Goal: Task Accomplishment & Management: Complete application form

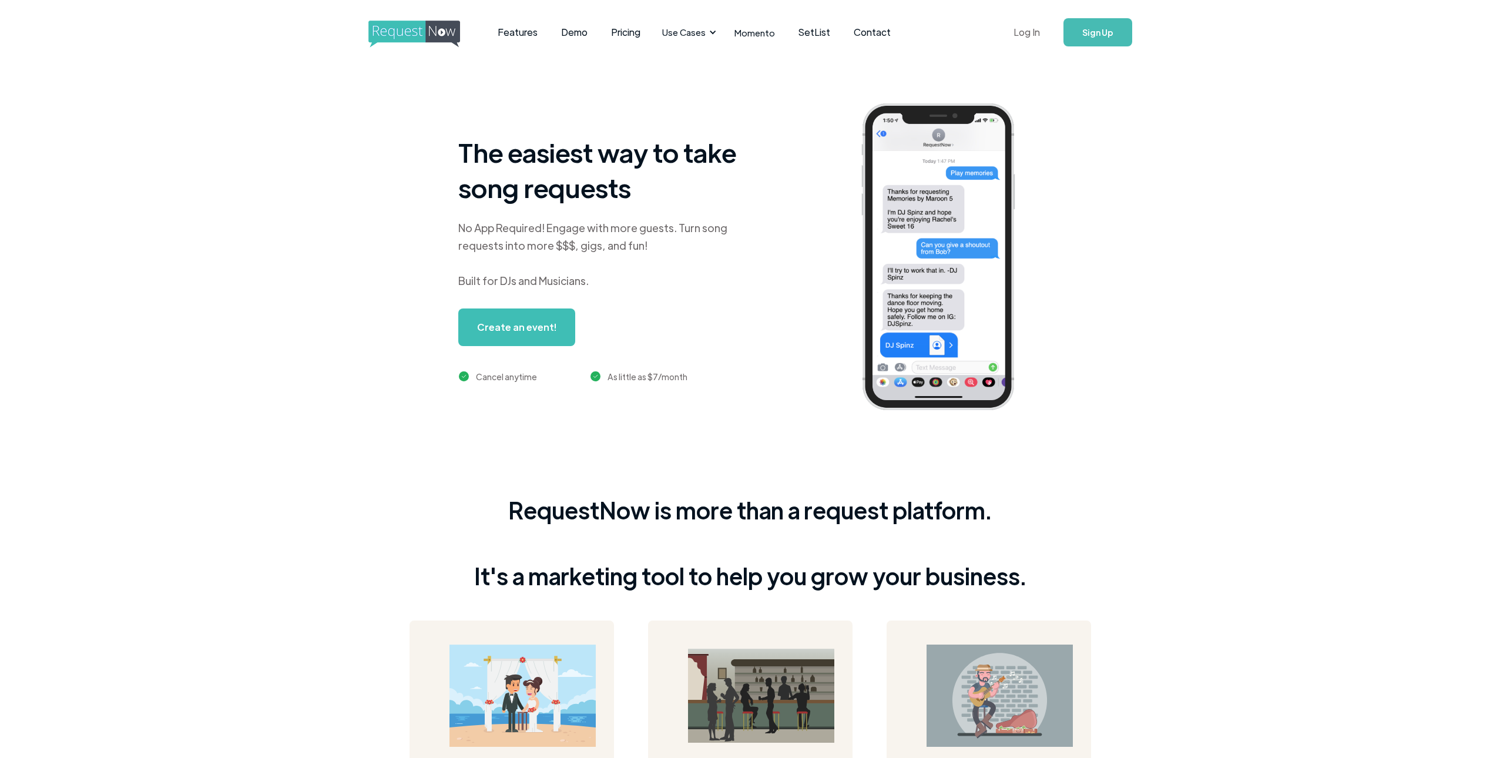
click at [1029, 34] on link "Log In" at bounding box center [1027, 32] width 50 height 41
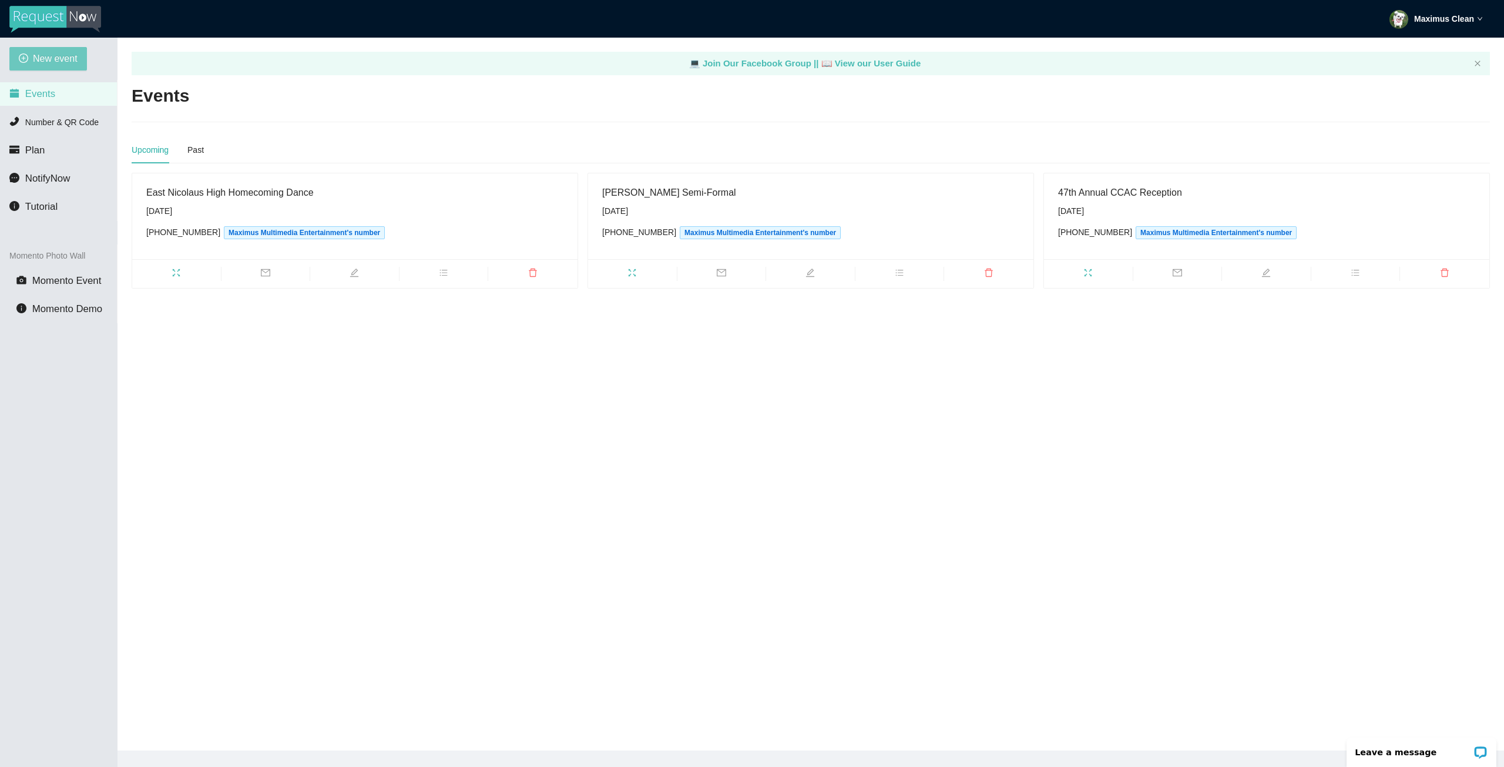
click at [69, 63] on span "New event" at bounding box center [55, 58] width 45 height 15
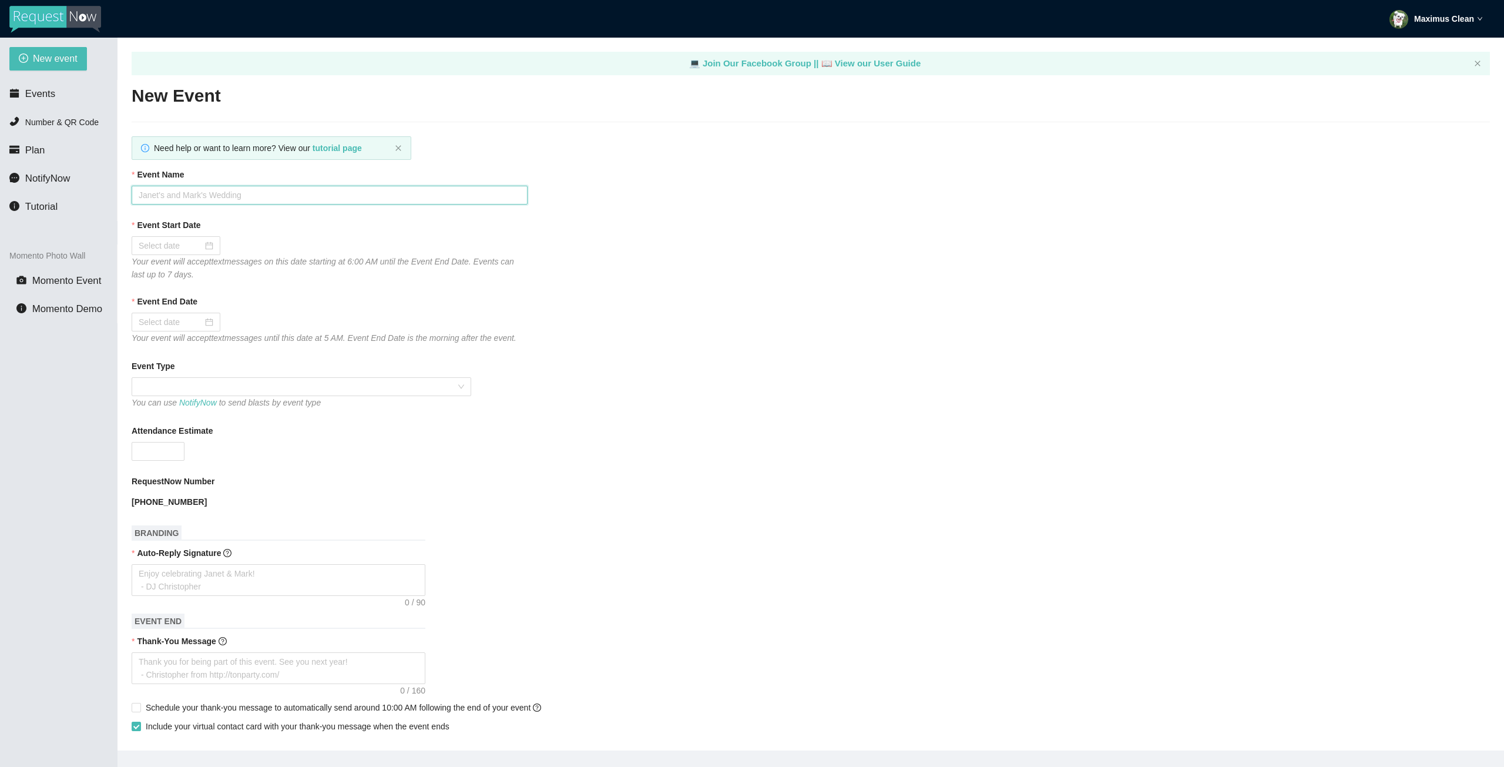
click at [194, 197] on input "Event Name" at bounding box center [330, 195] width 396 height 19
type input "w"
type input "WCS Homecoming Dance"
click at [162, 245] on input "Event Start Date" at bounding box center [171, 245] width 64 height 13
type input "[DATE]"
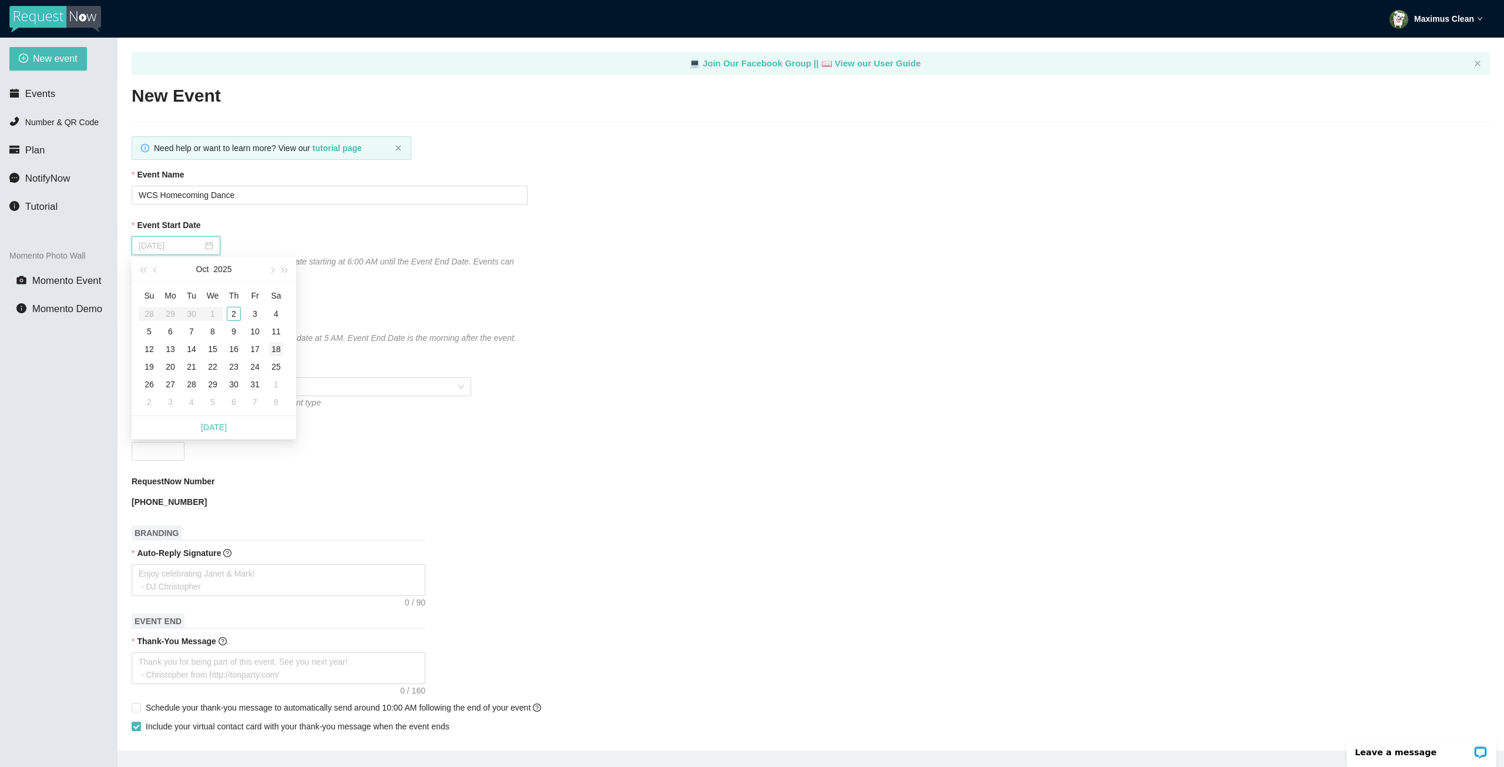
click at [274, 346] on div "18" at bounding box center [276, 349] width 14 height 14
type input "10/19/2025"
click at [185, 383] on span at bounding box center [302, 387] width 326 height 18
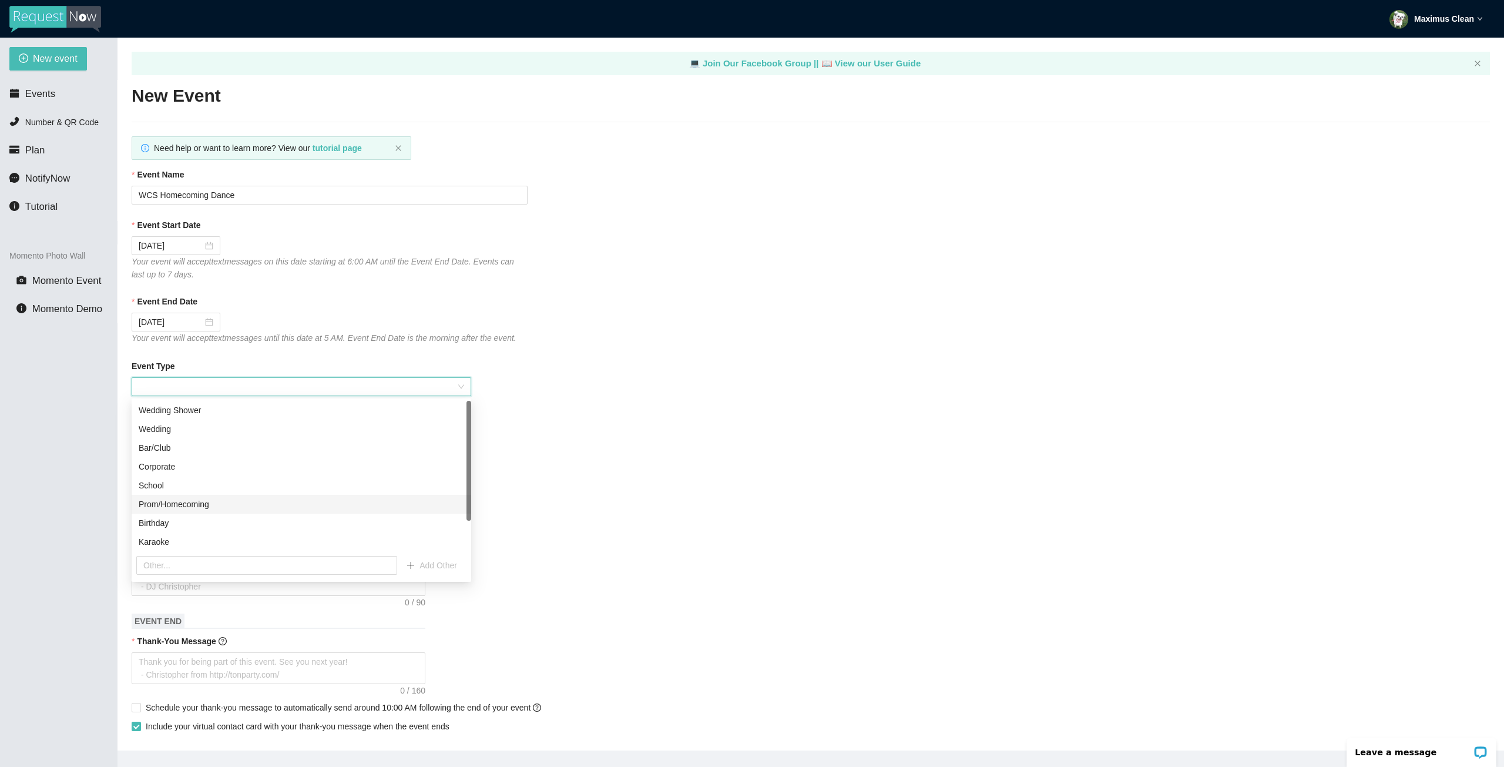
click at [186, 500] on div "Prom/Homecoming" at bounding box center [302, 504] width 326 height 13
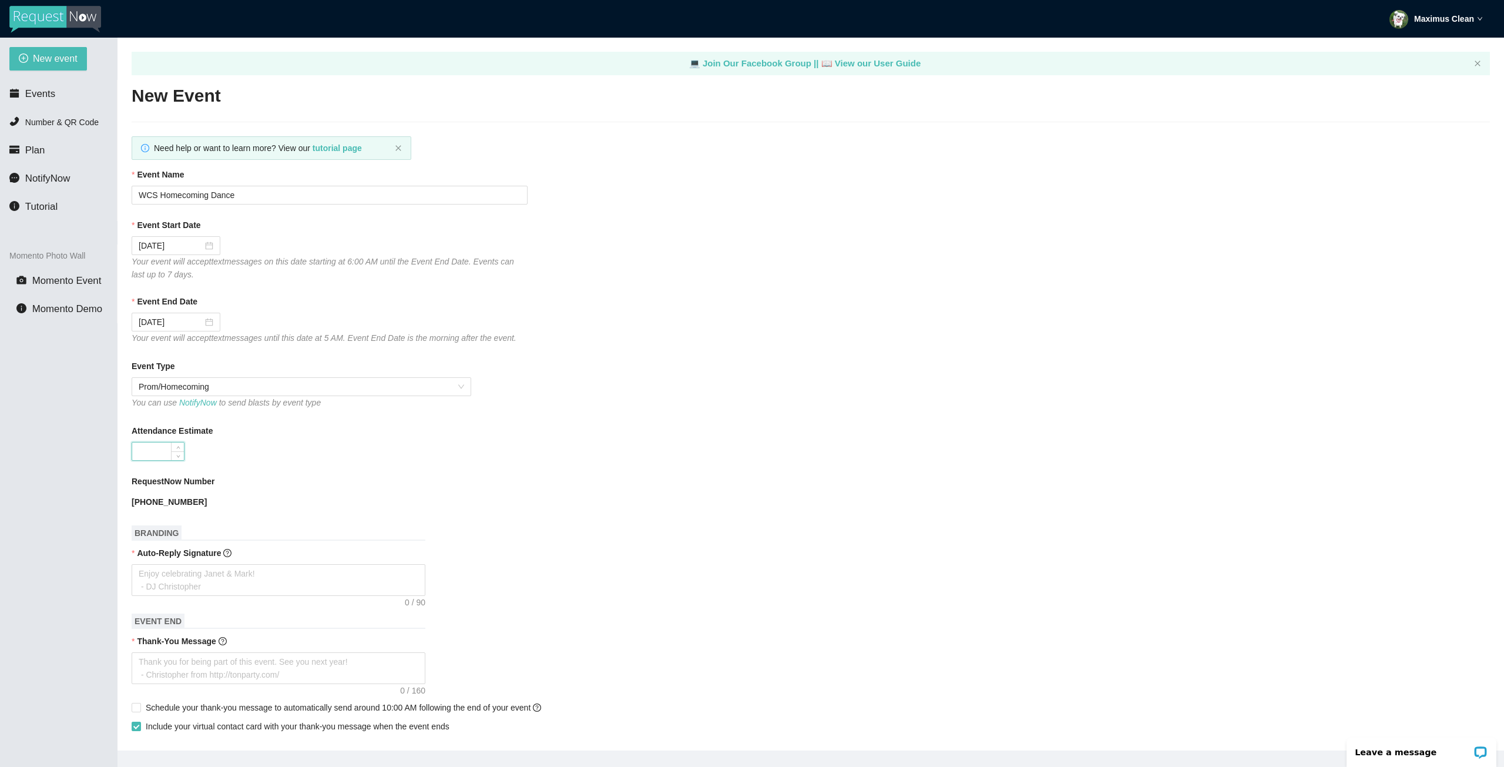
click at [152, 448] on input "Attendance Estimate" at bounding box center [158, 451] width 52 height 18
type input "150"
click at [166, 580] on textarea "Auto-Reply Signature" at bounding box center [279, 580] width 294 height 32
type textarea "T"
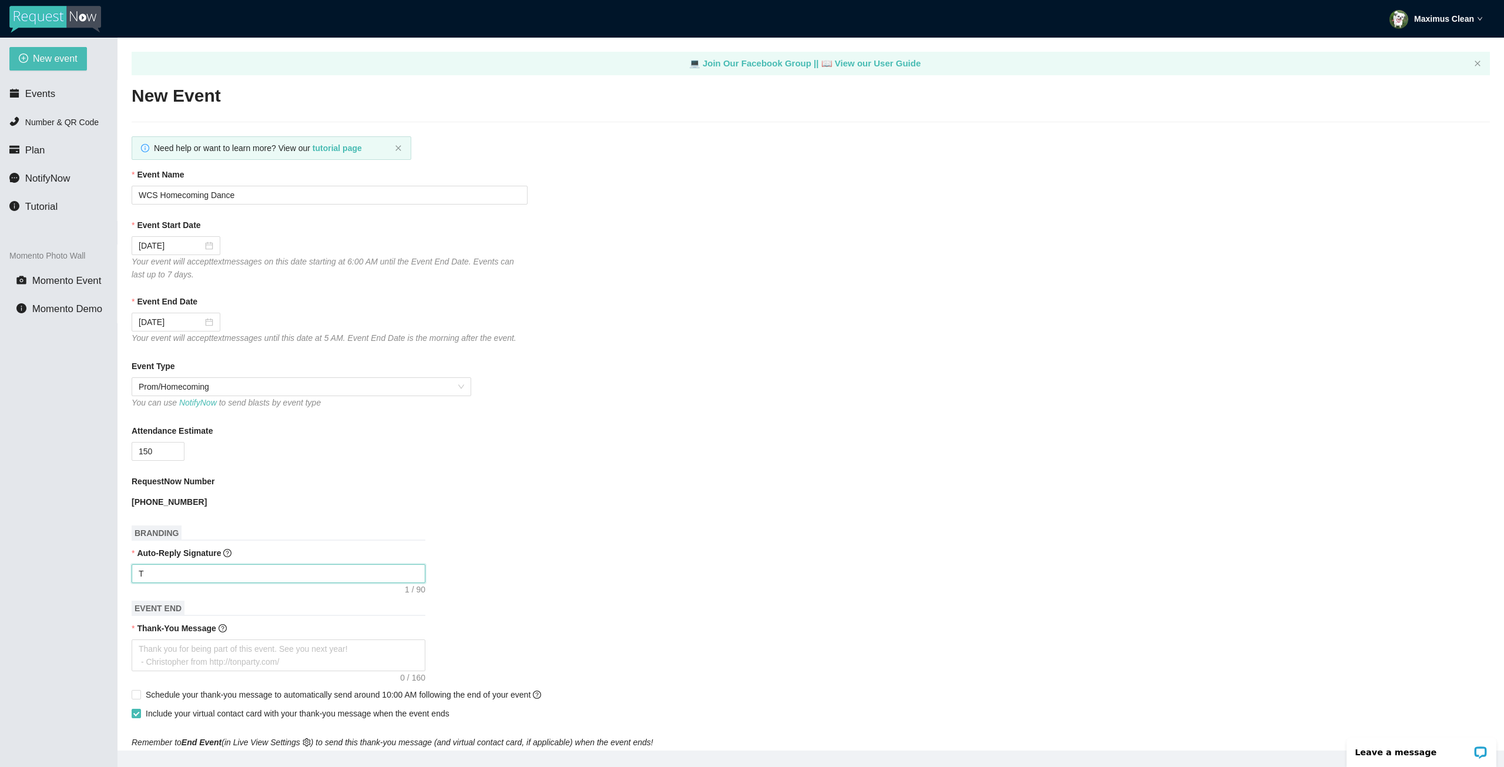
type textarea "Th"
type textarea "Tha"
type textarea "Than"
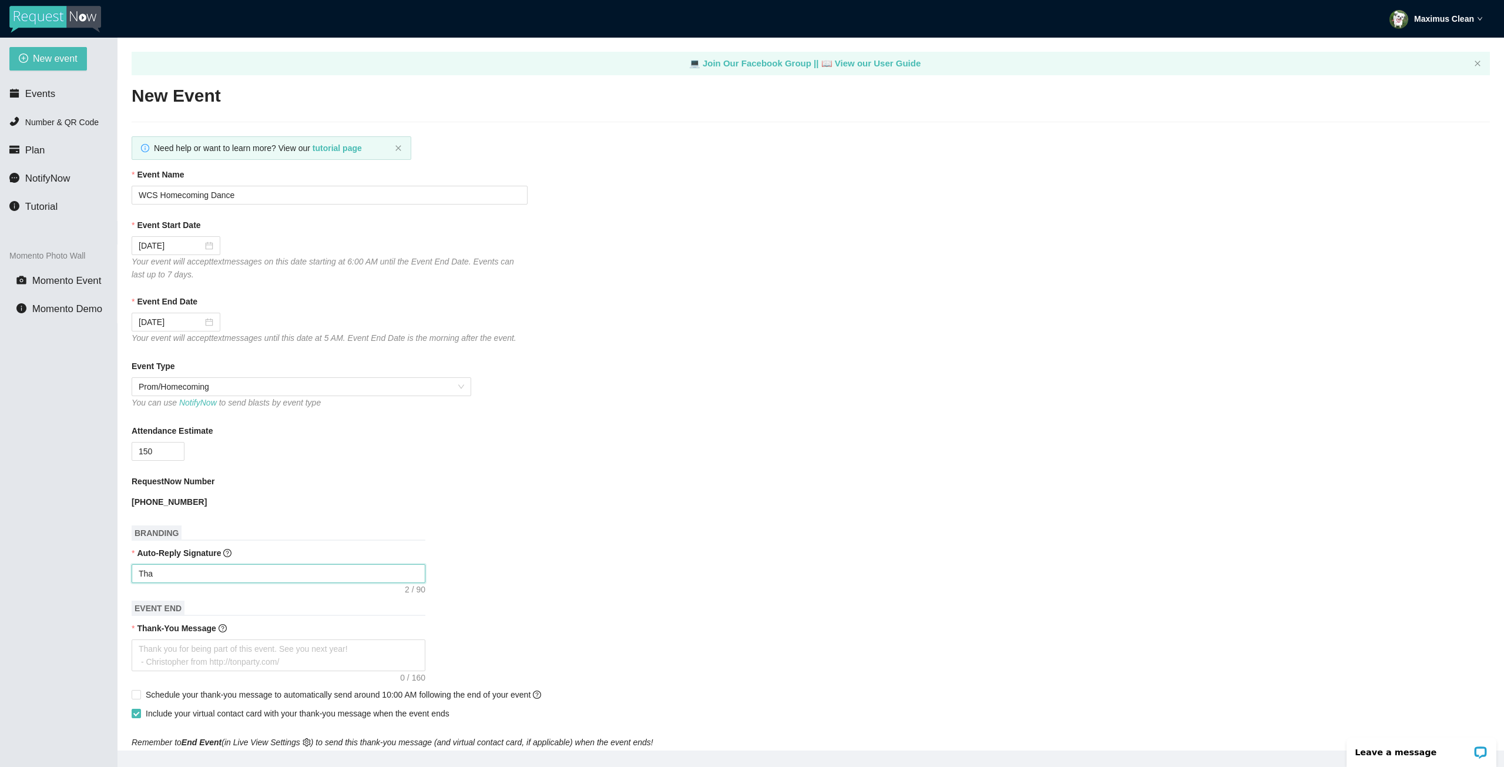
type textarea "Than"
type textarea "Thank"
type textarea "Thanks"
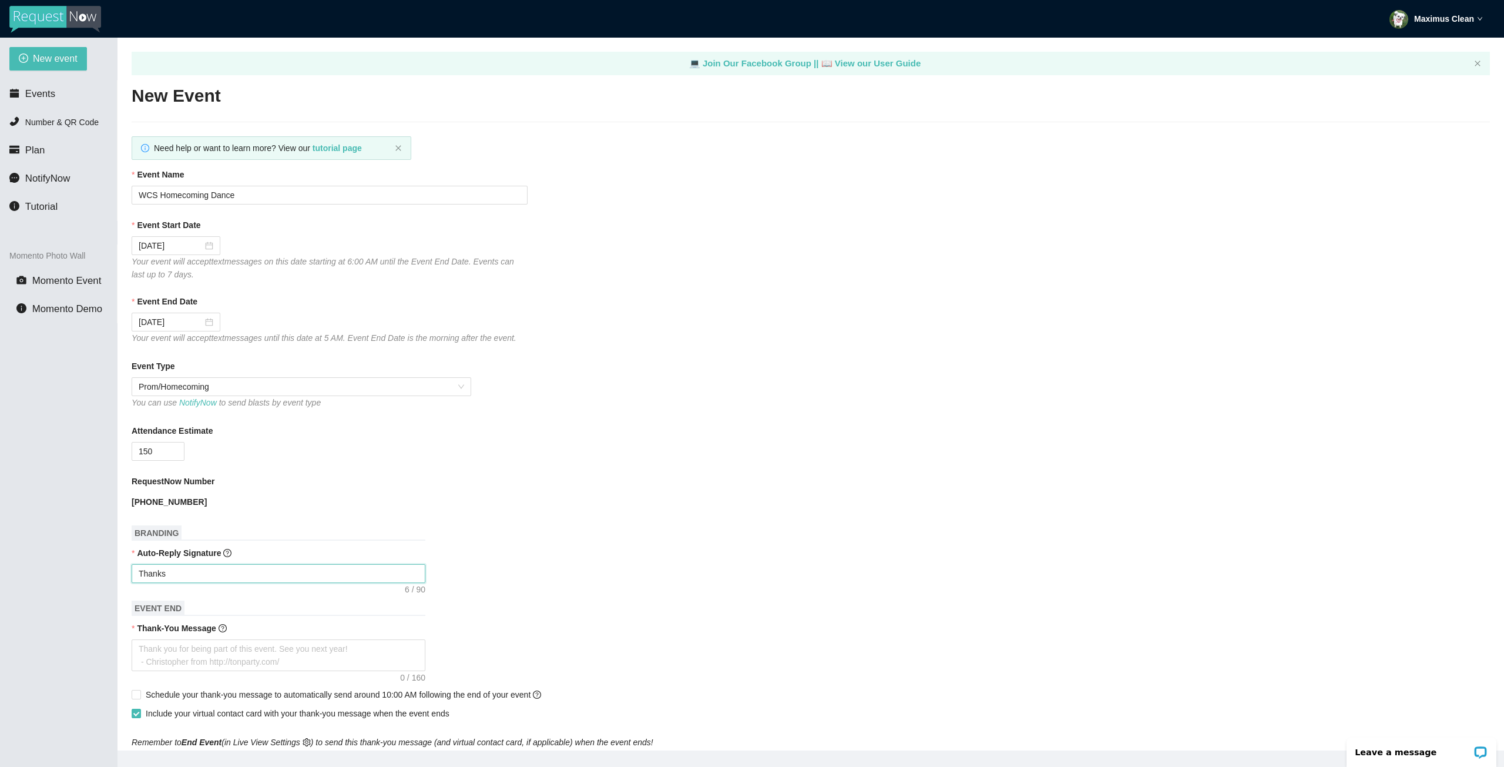
type textarea "Thanks"
type textarea "Thanks f"
type textarea "Thanks fo"
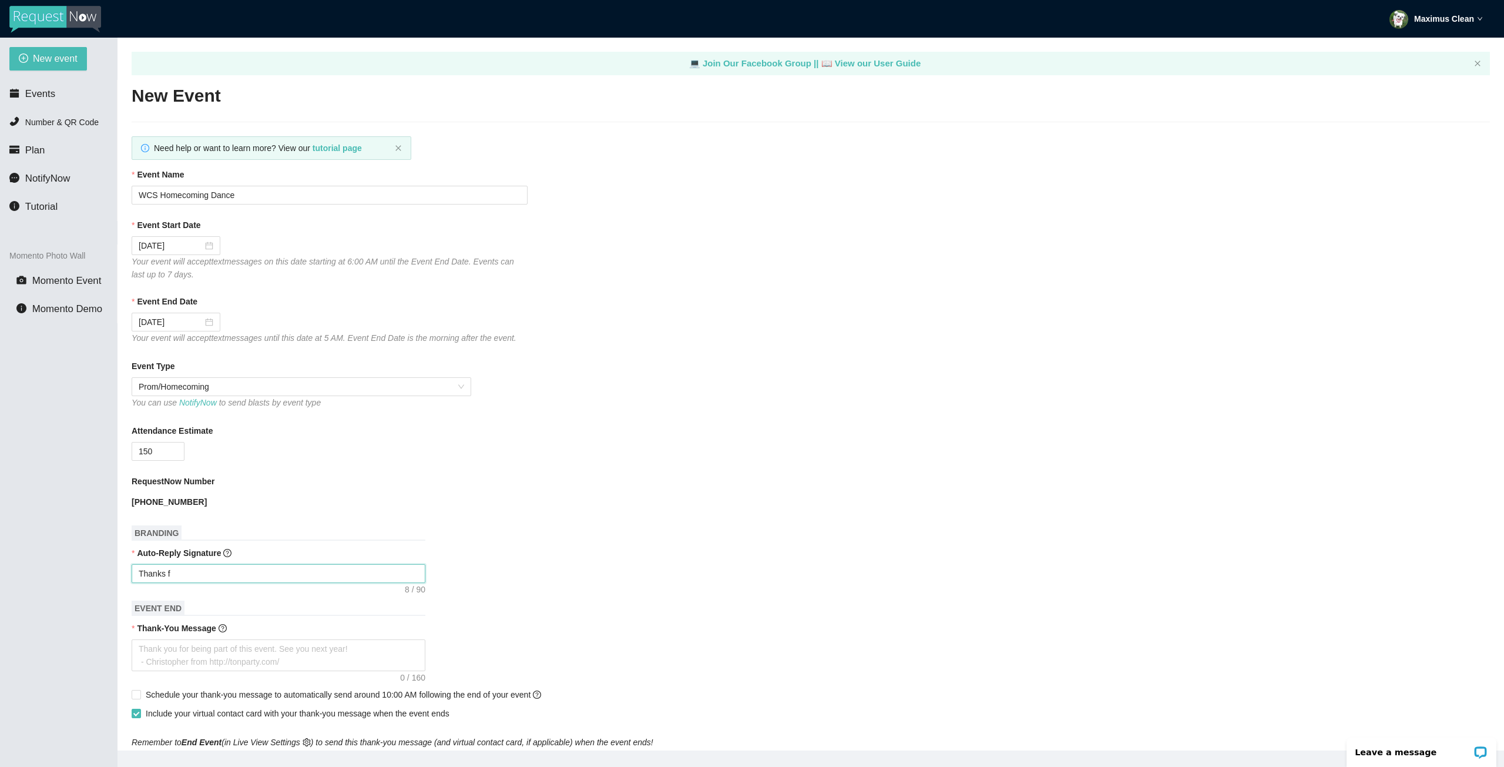
type textarea "Thanks fo"
type textarea "Thanks for"
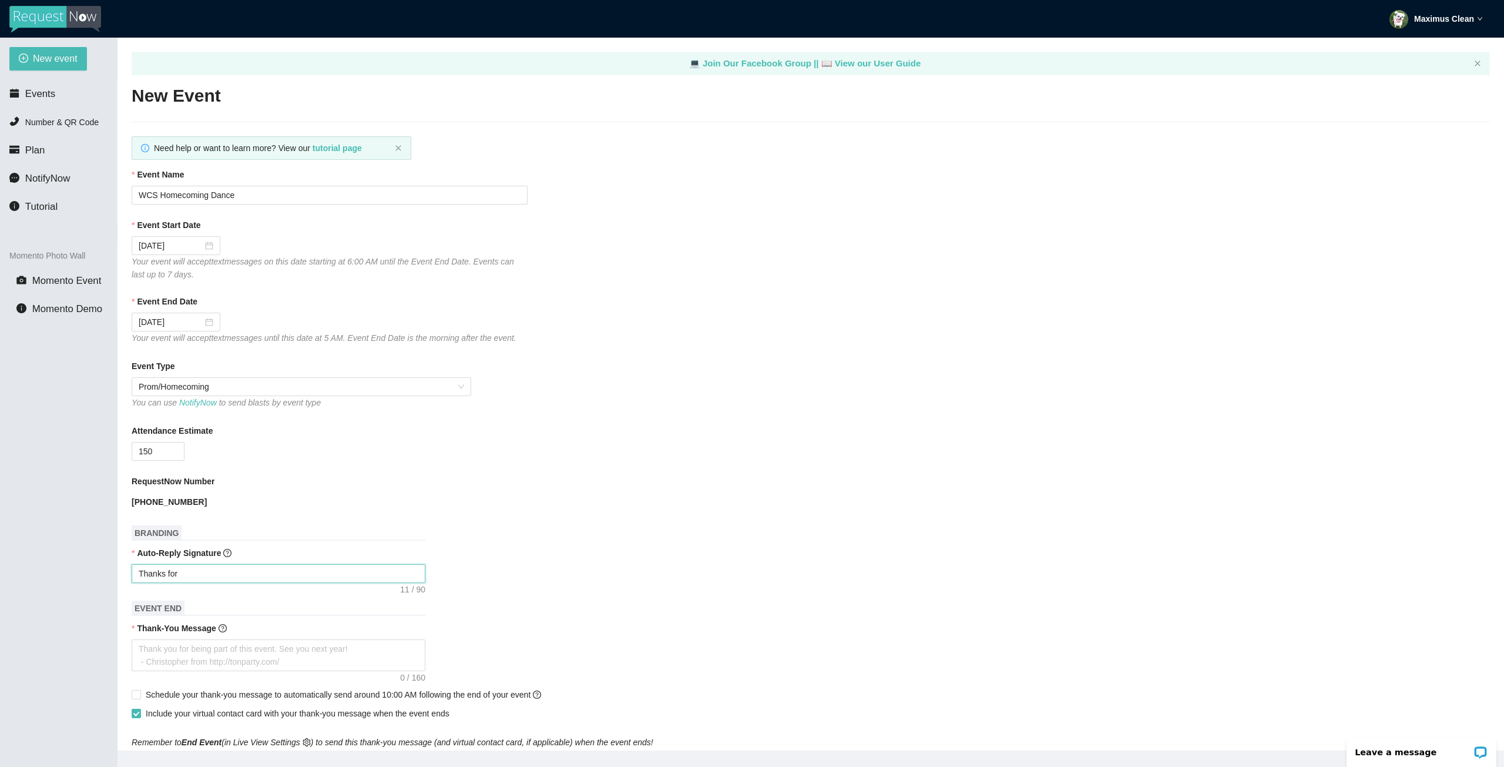
type textarea "Thanks for"
type textarea "Thanks fo"
type textarea "Thanks f"
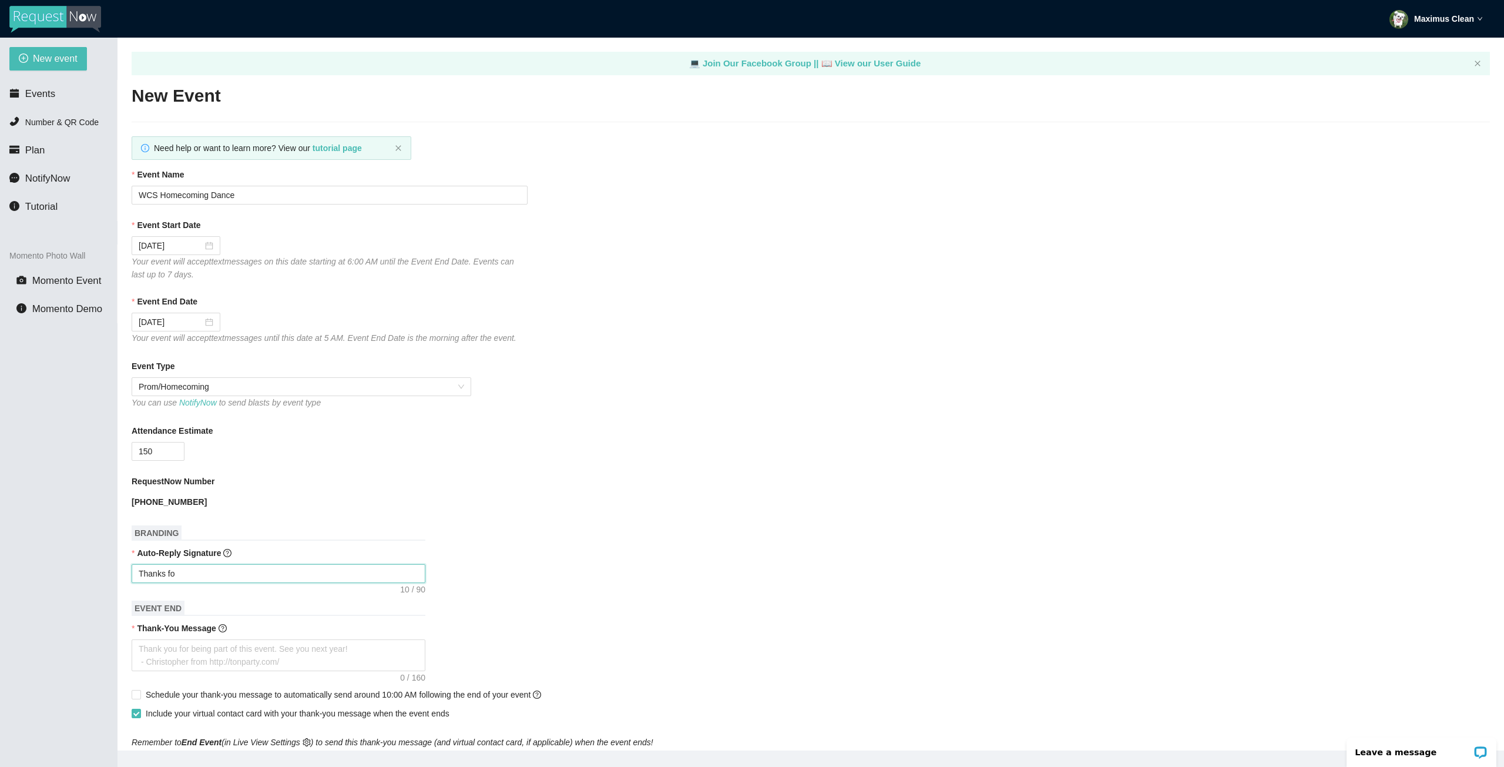
type textarea "Thanks f"
type textarea "Thanks"
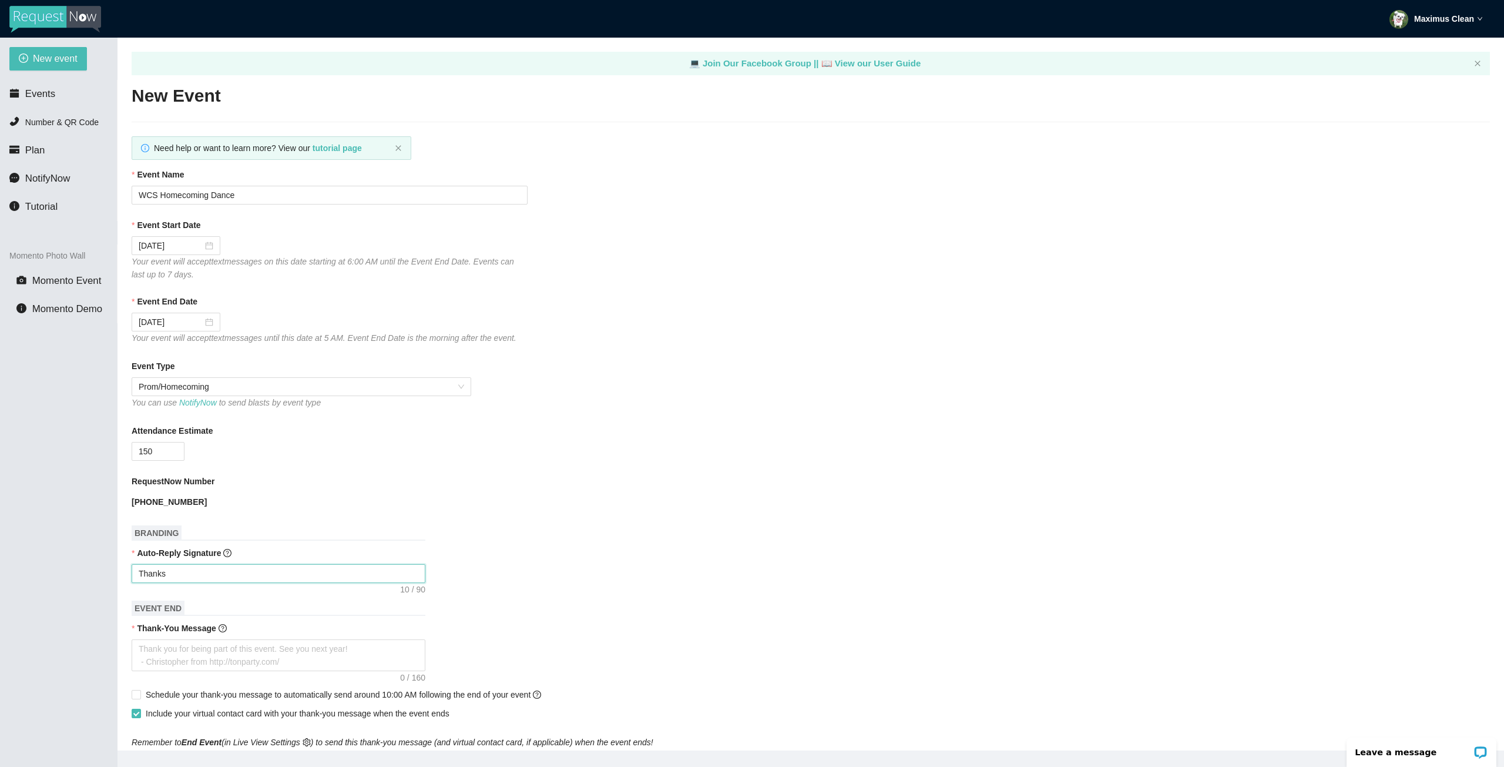
type textarea "Thank"
type textarea "Than"
type textarea "Tha"
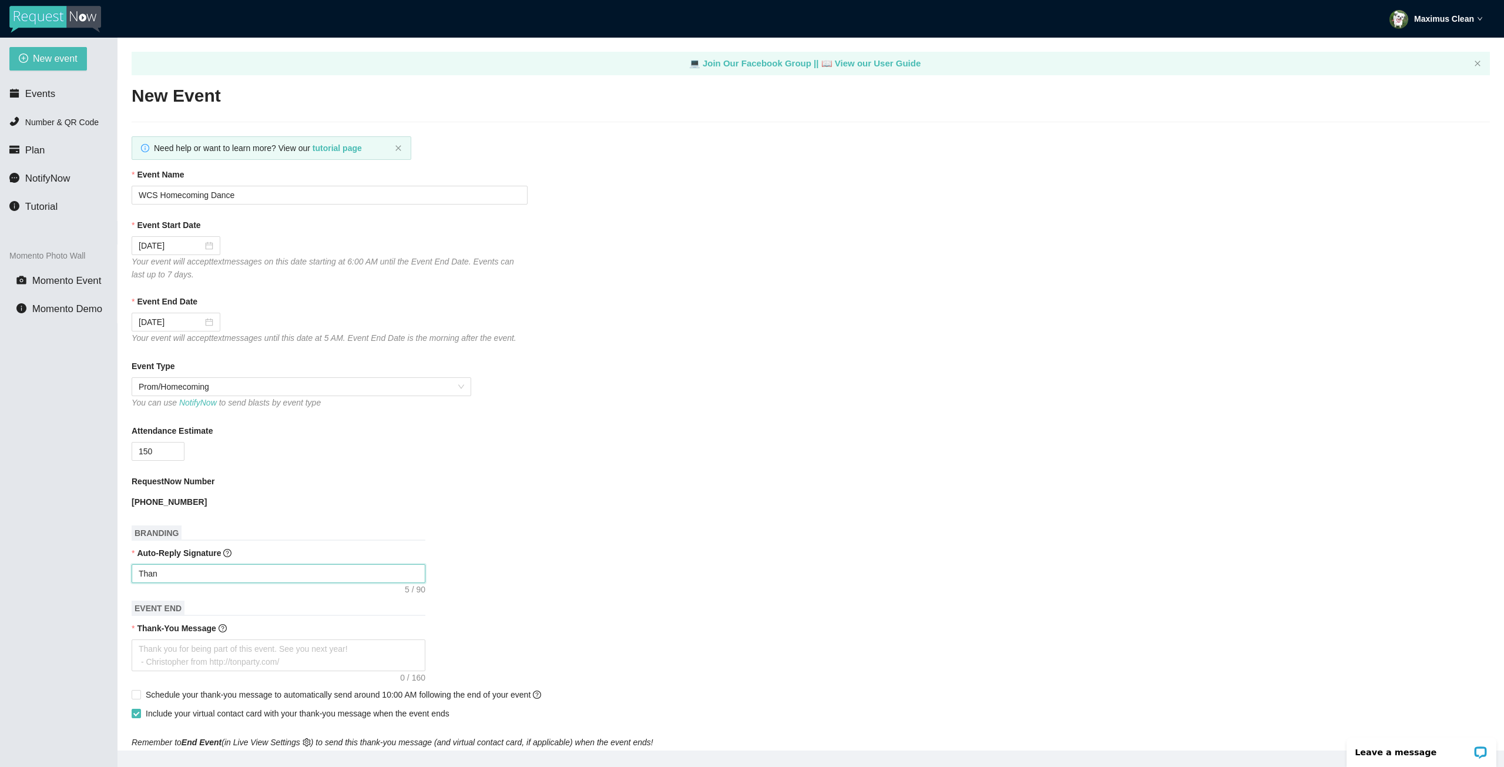
type textarea "Tha"
type textarea "Th"
type textarea "T"
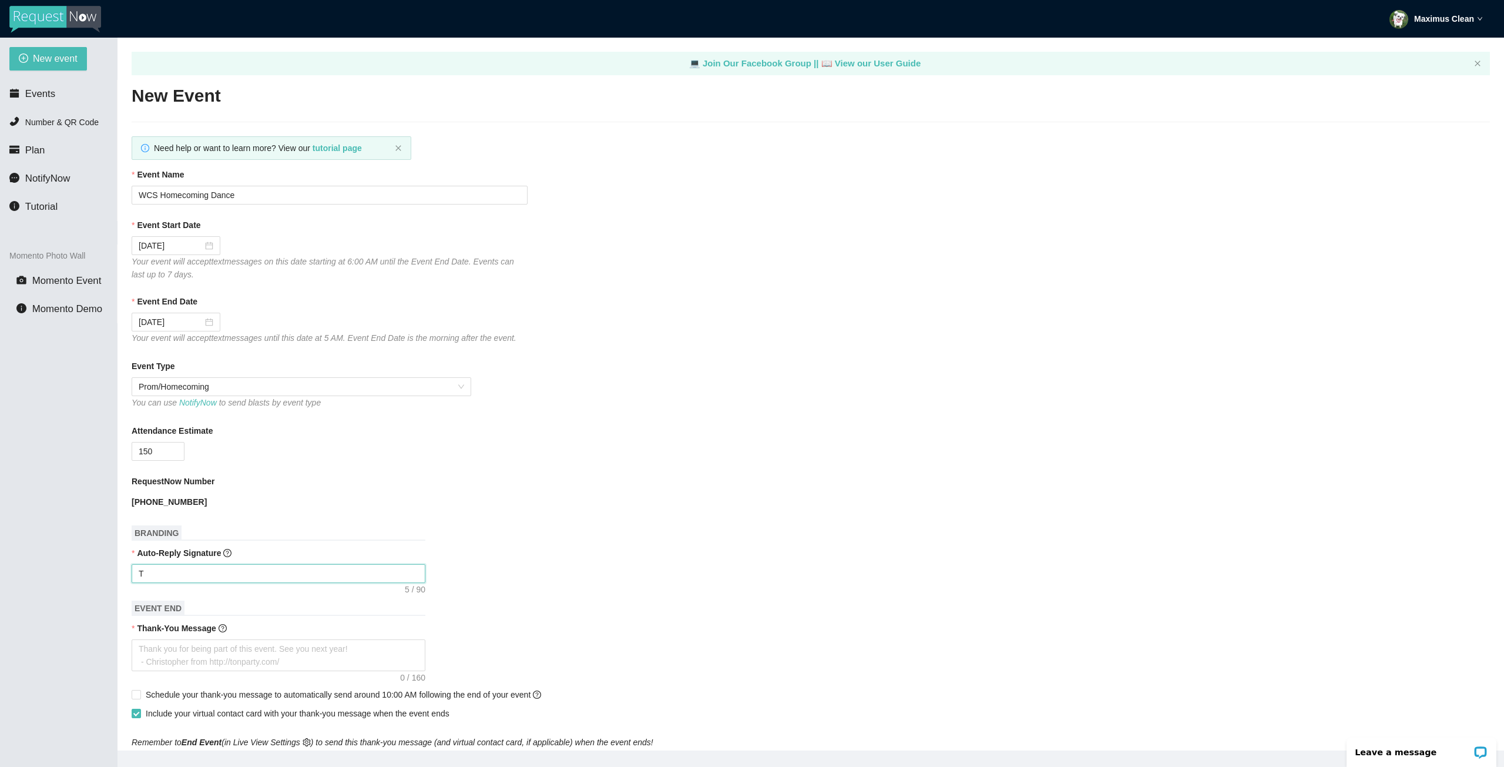
type textarea "Enjoy celebrating Janet & Mark! - DJ Christopher"
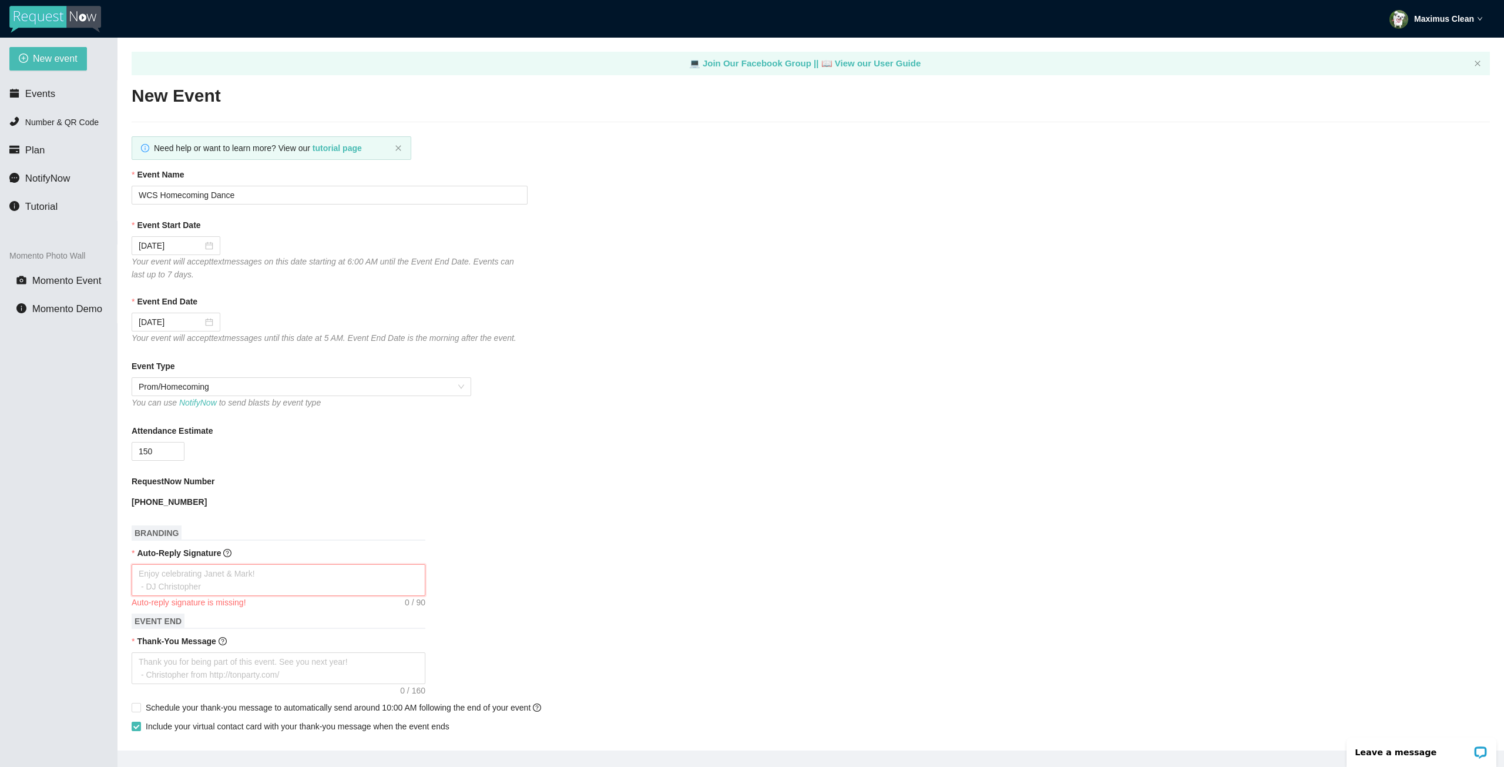
type textarea "W"
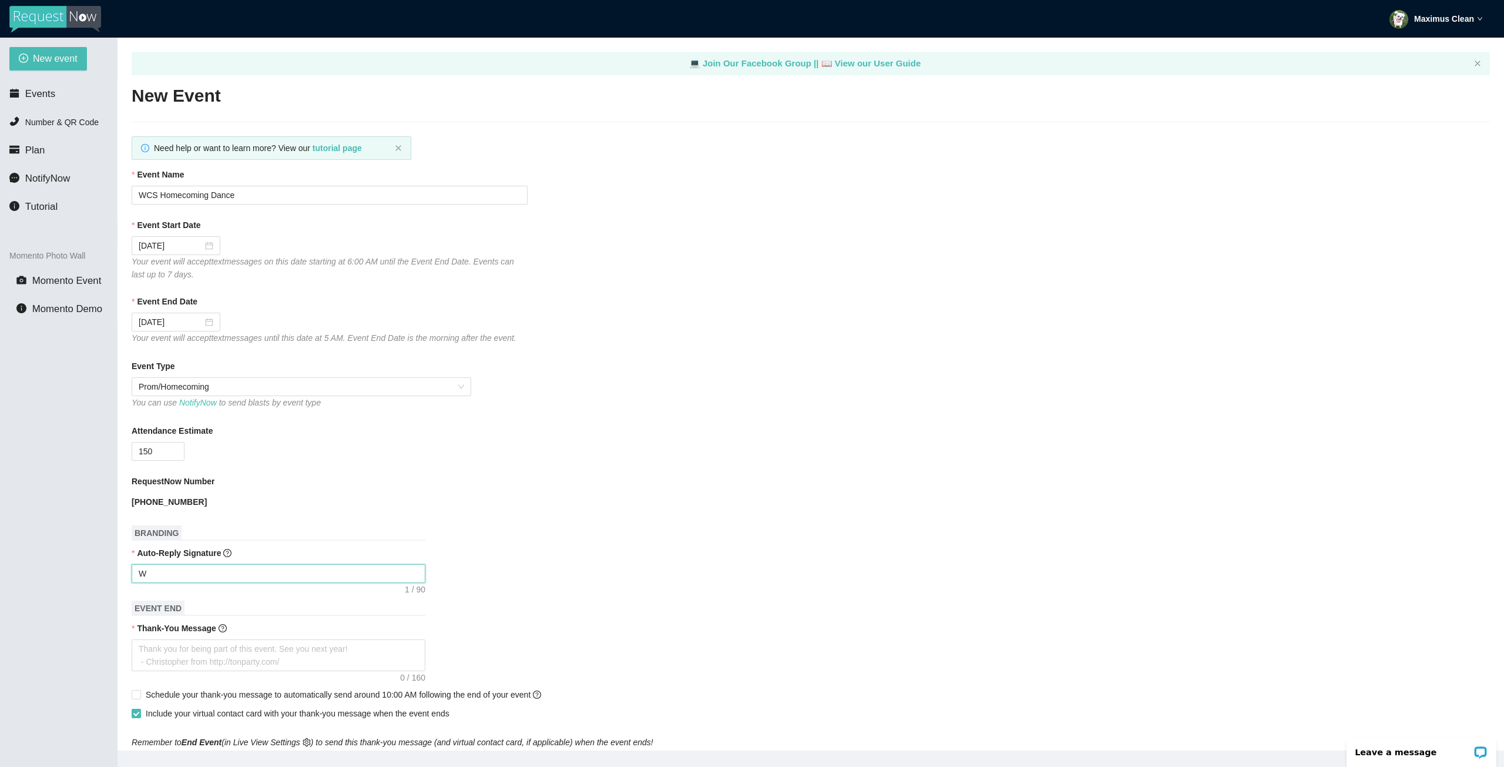
type textarea "We"
type textarea "We g"
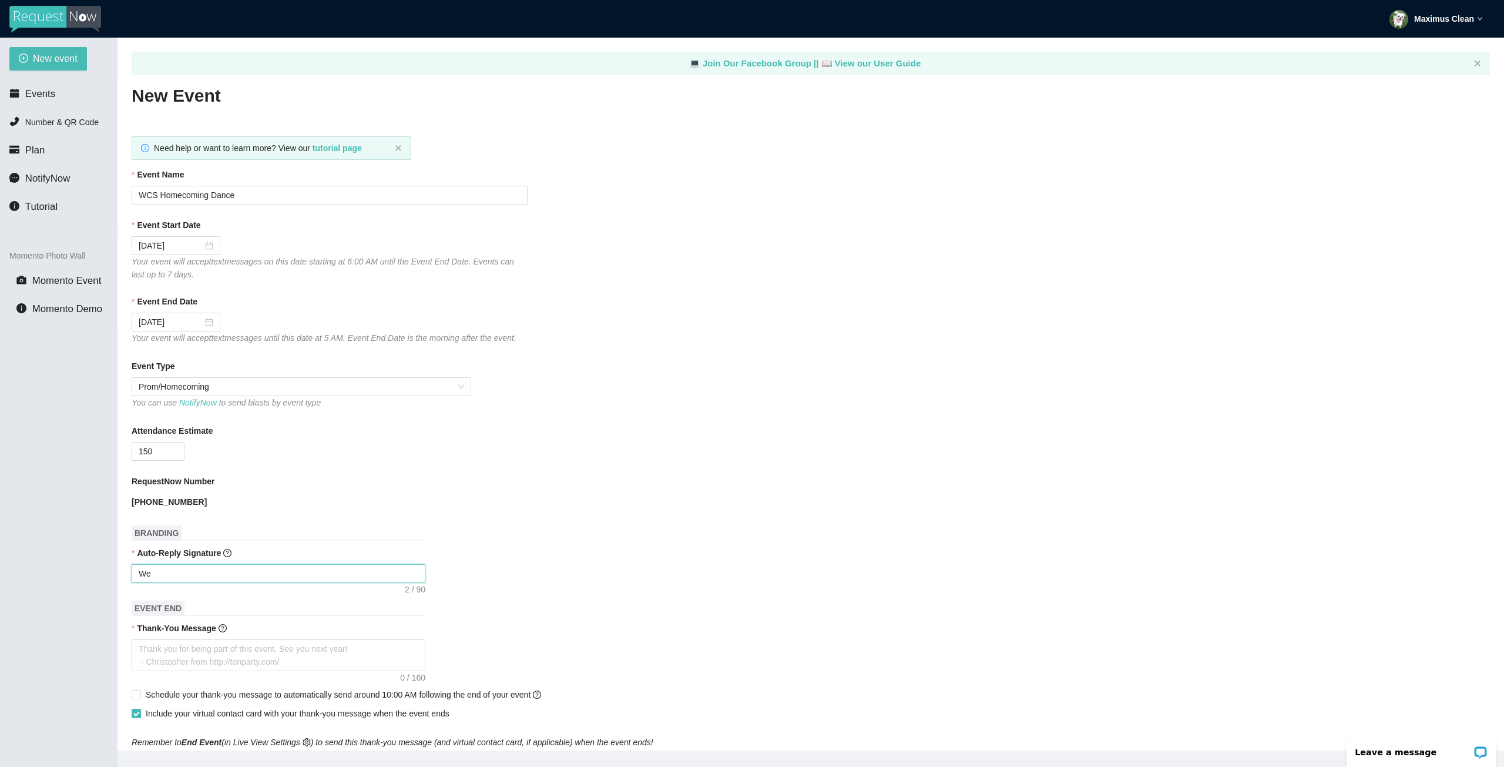
type textarea "We g"
type textarea "We go"
type textarea "We g"
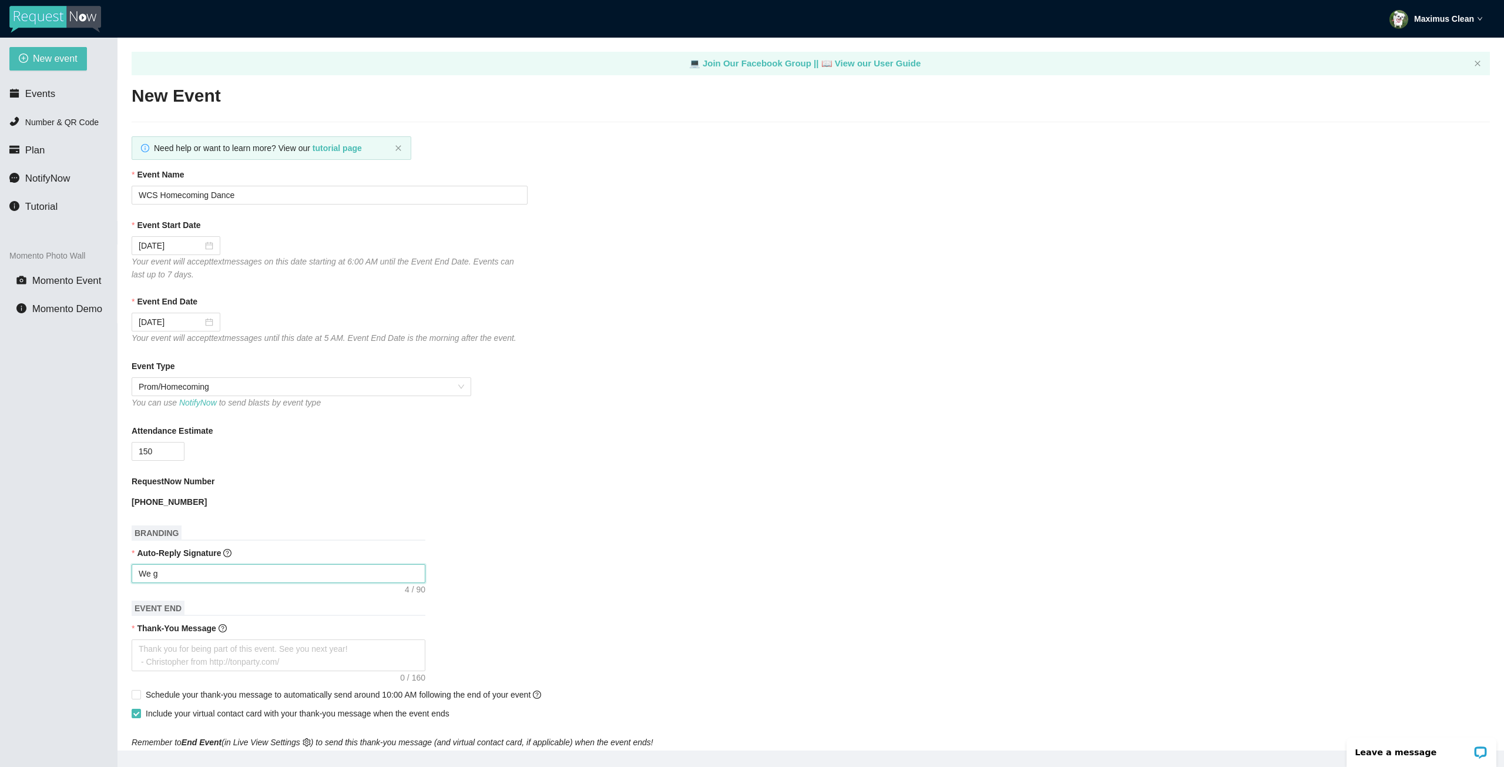
type textarea "We"
type textarea "W"
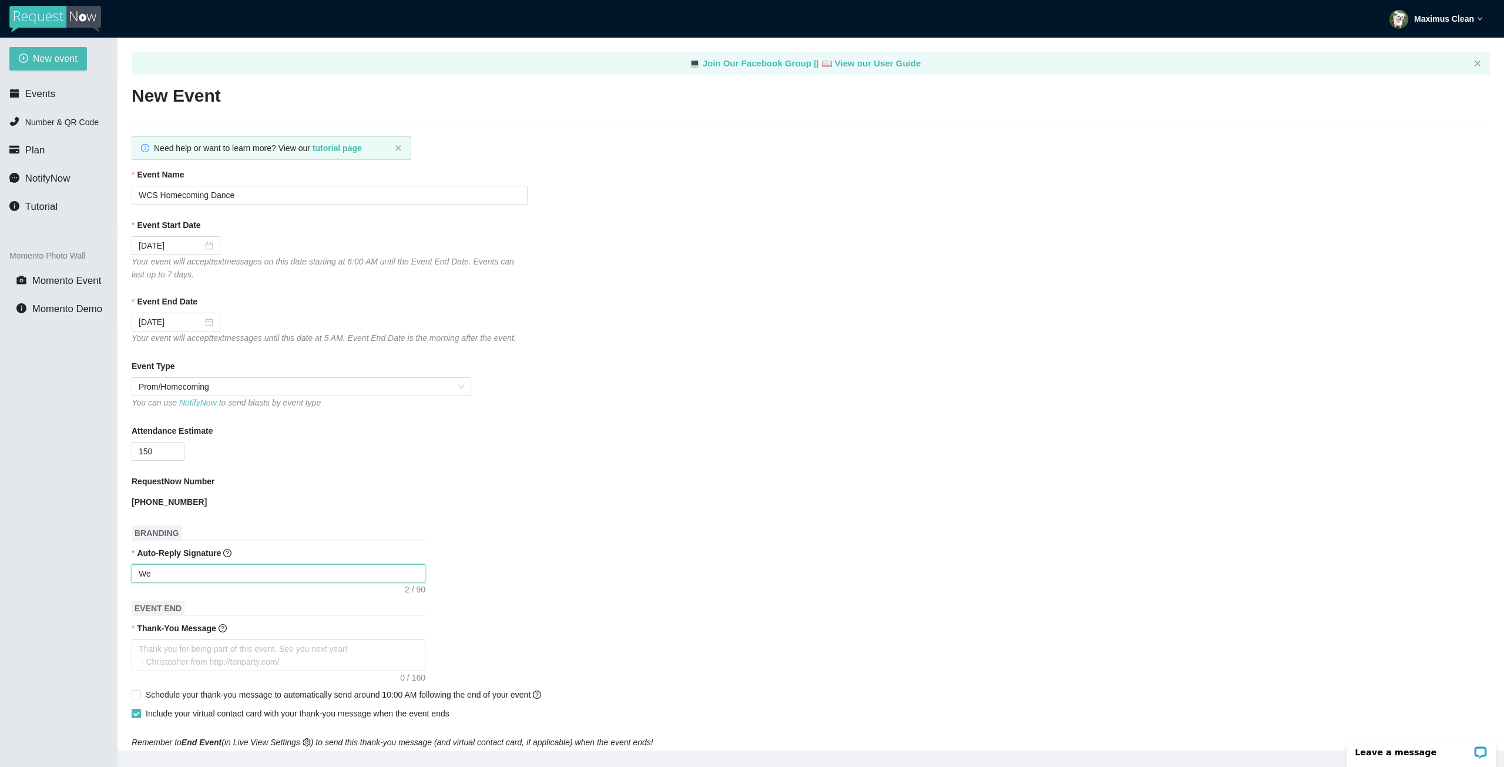
type textarea "W"
type textarea "Enjoy celebrating Janet & Mark! - DJ Christopher"
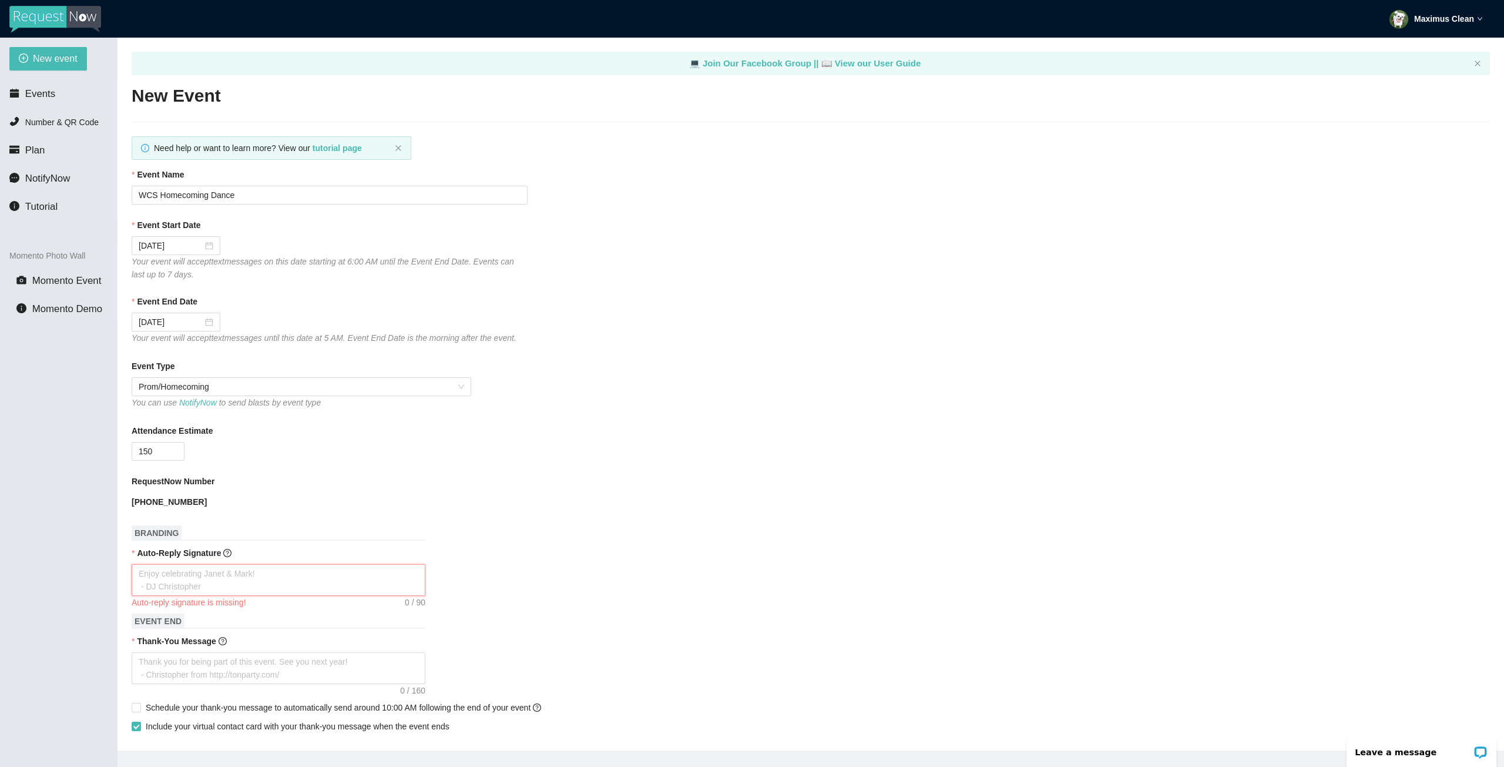
type textarea "R"
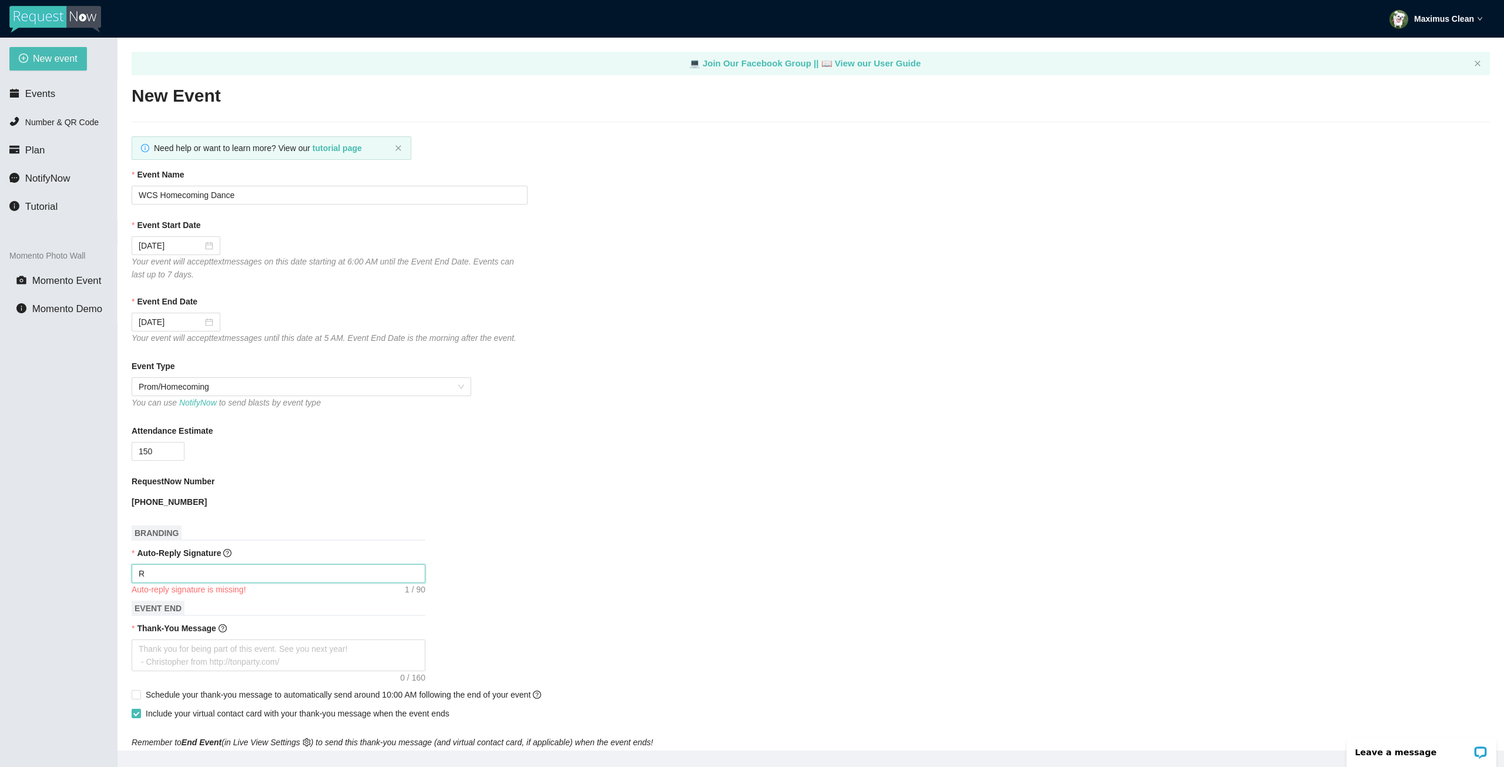
type textarea "Re"
type textarea "Req"
type textarea "Requ"
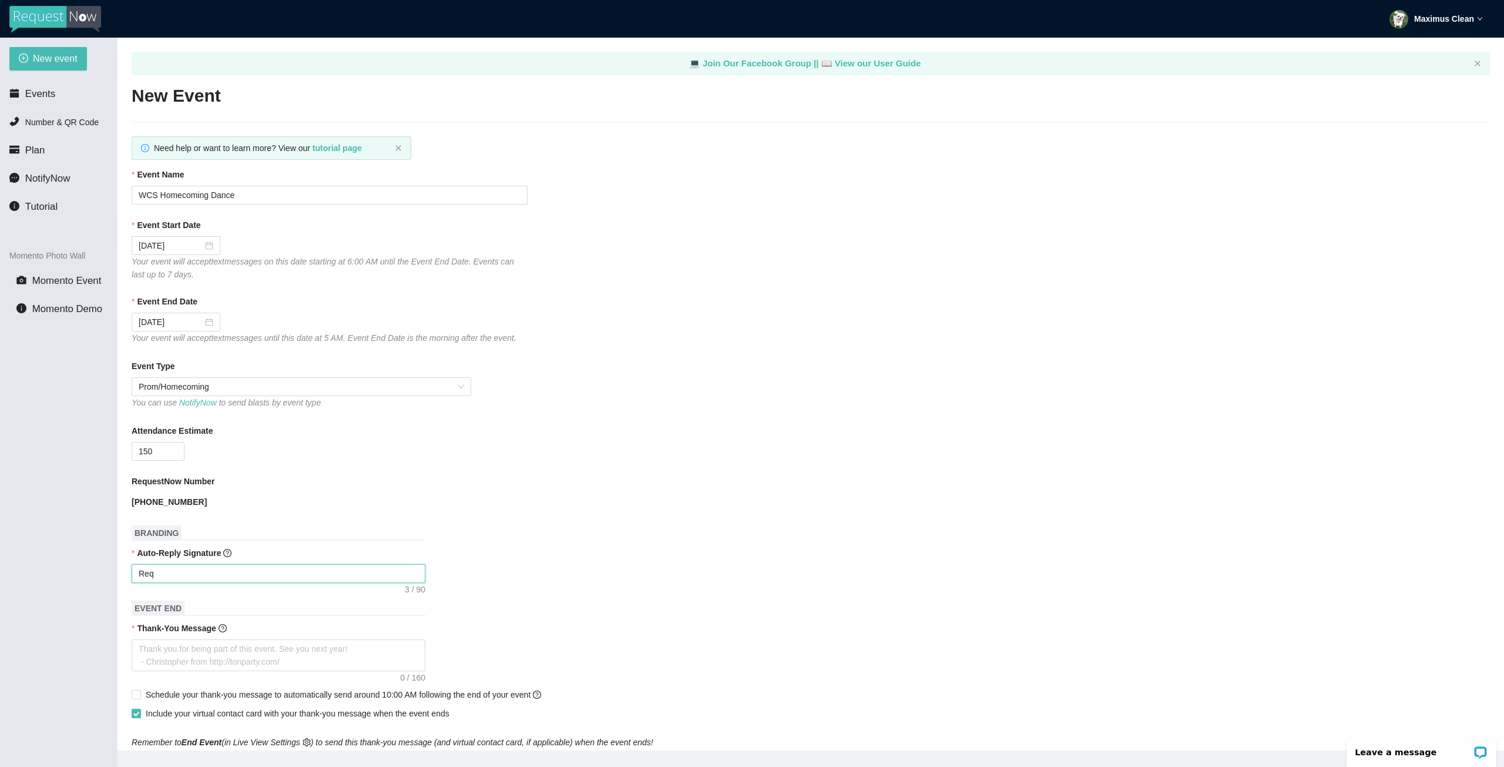
type textarea "Requ"
type textarea "Reque"
type textarea "Requec"
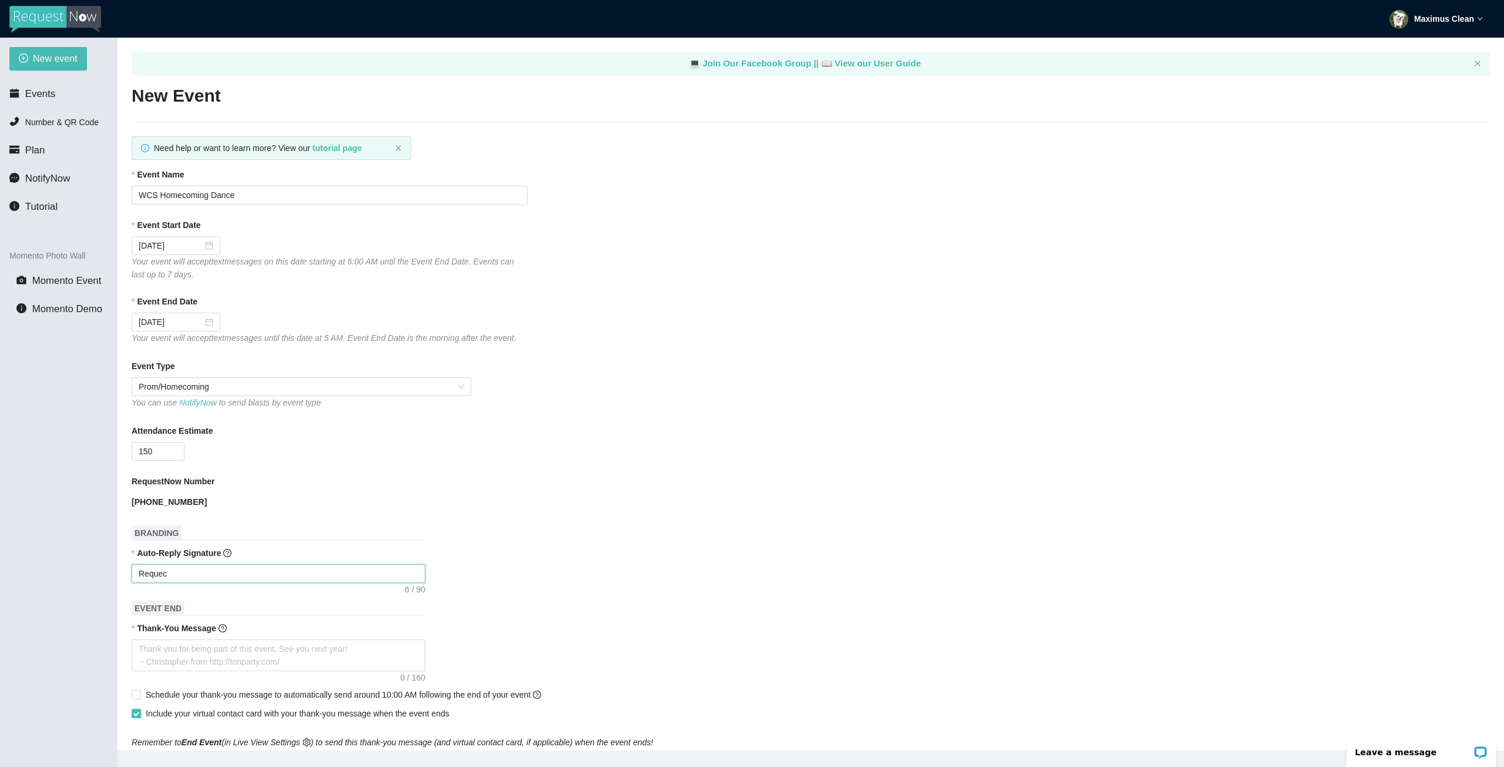
type textarea "Requect"
type textarea "Requec"
type textarea "Reque"
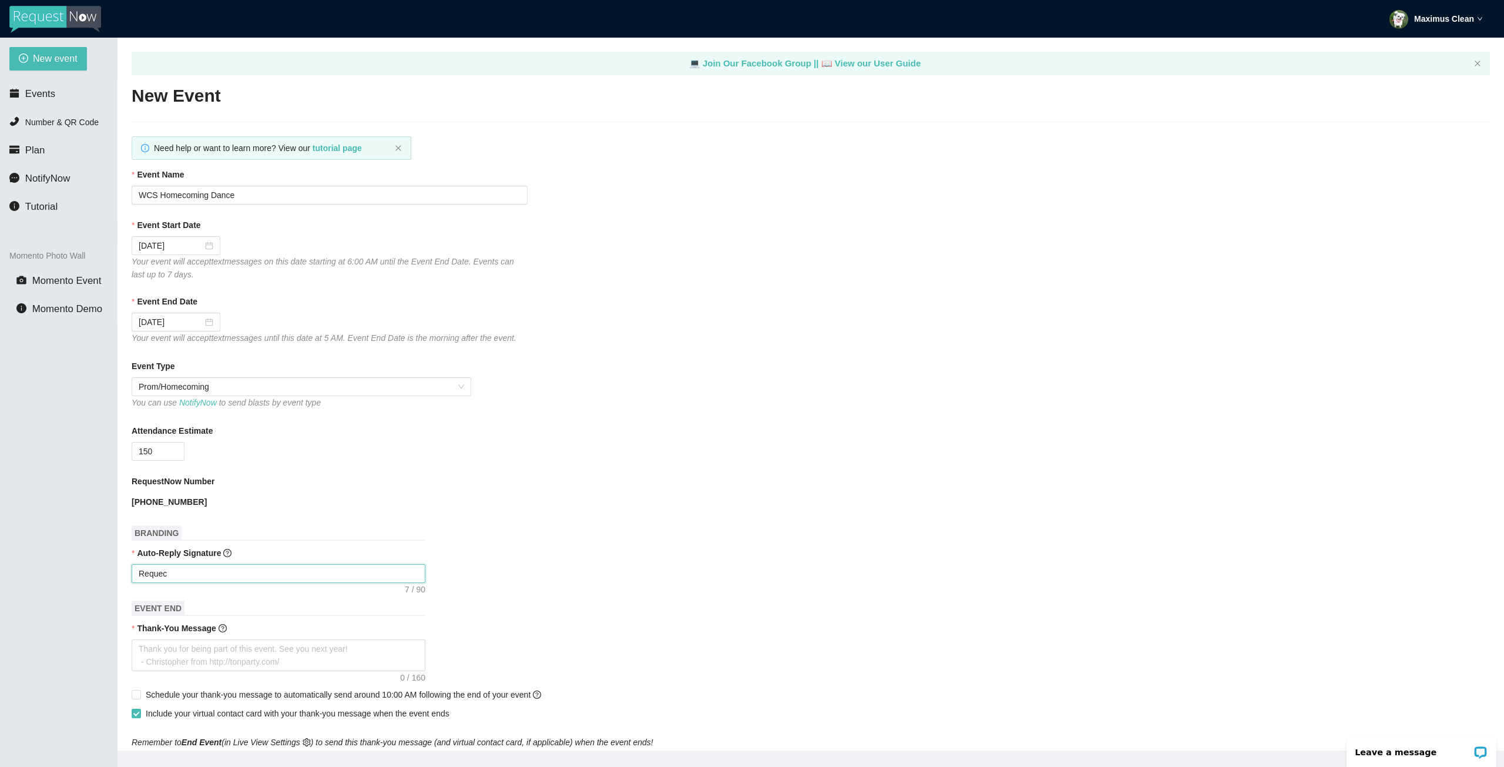
type textarea "Reque"
type textarea "Reques"
type textarea "Request"
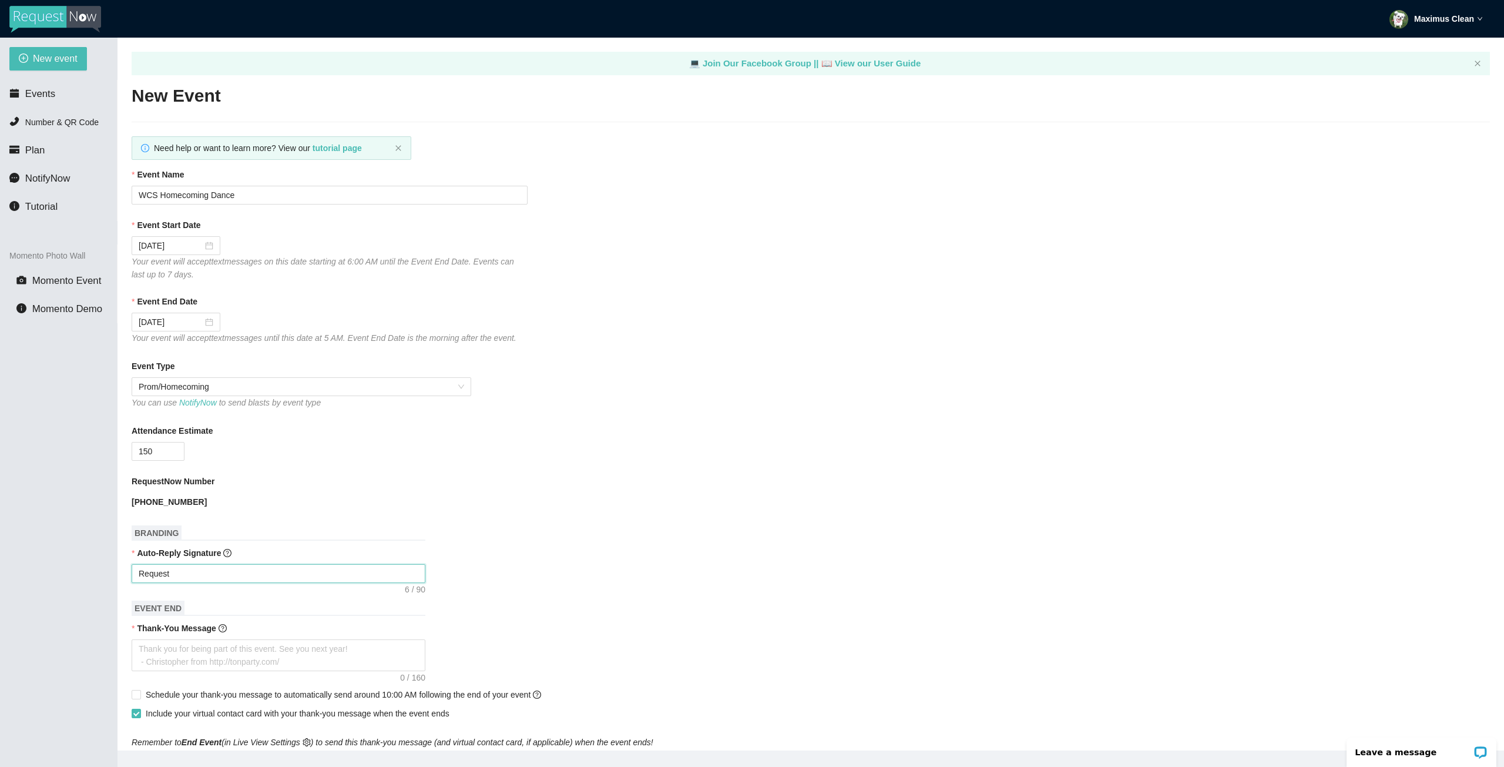
type textarea "Request"
type textarea "Request R"
type textarea "Request"
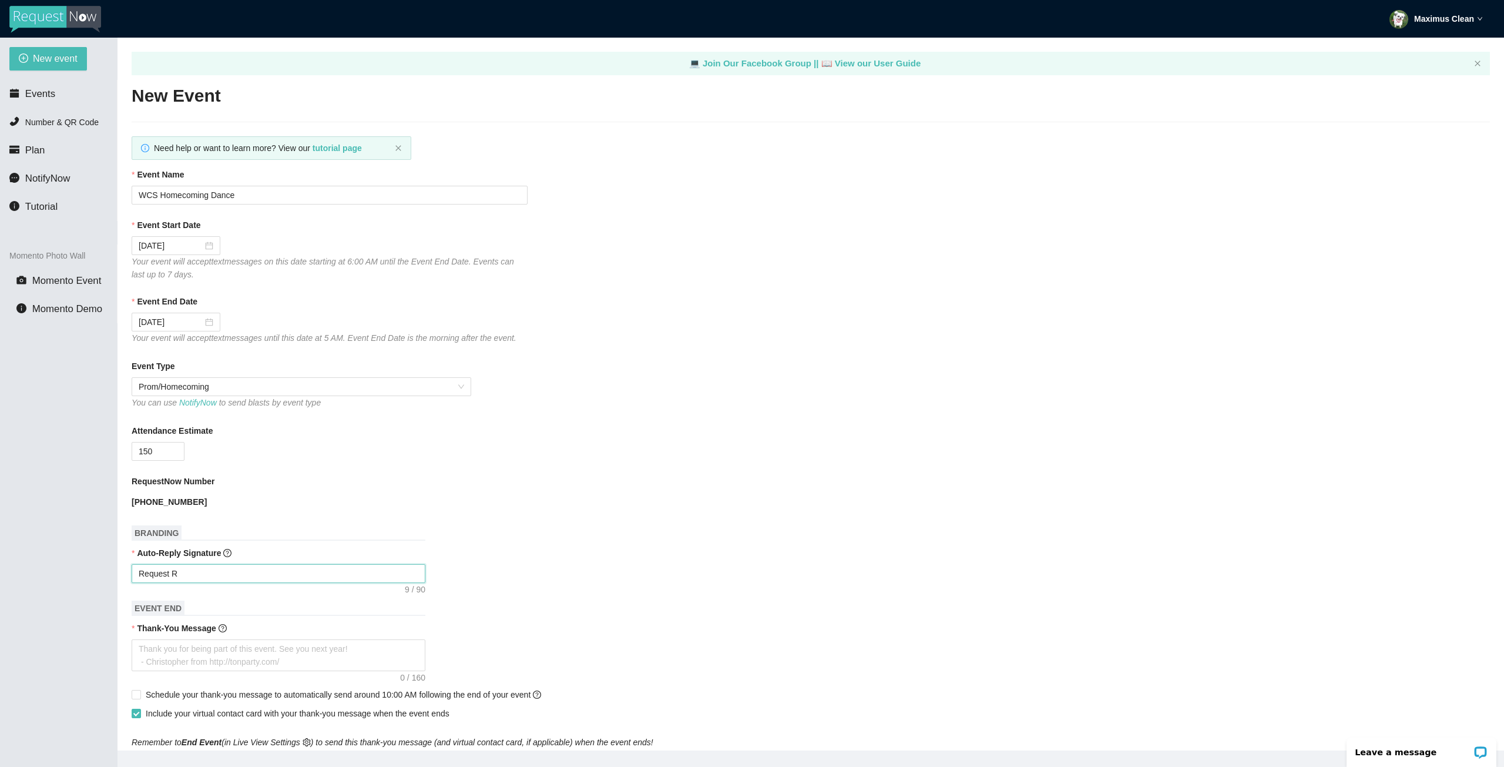
type textarea "Request"
type textarea "Request r"
type textarea "Request re"
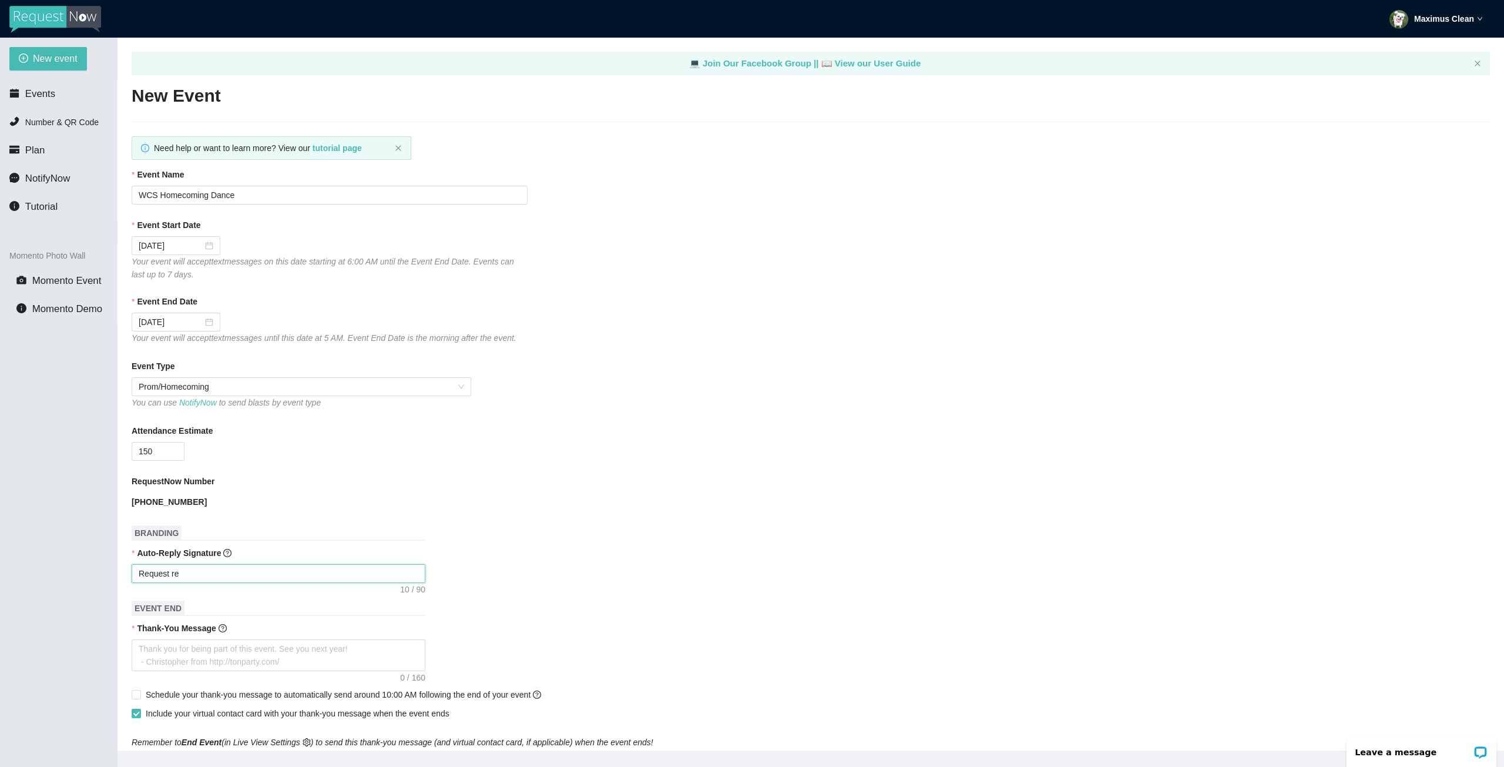
type textarea "Request rec"
type textarea "Request rece"
type textarea "Request recei"
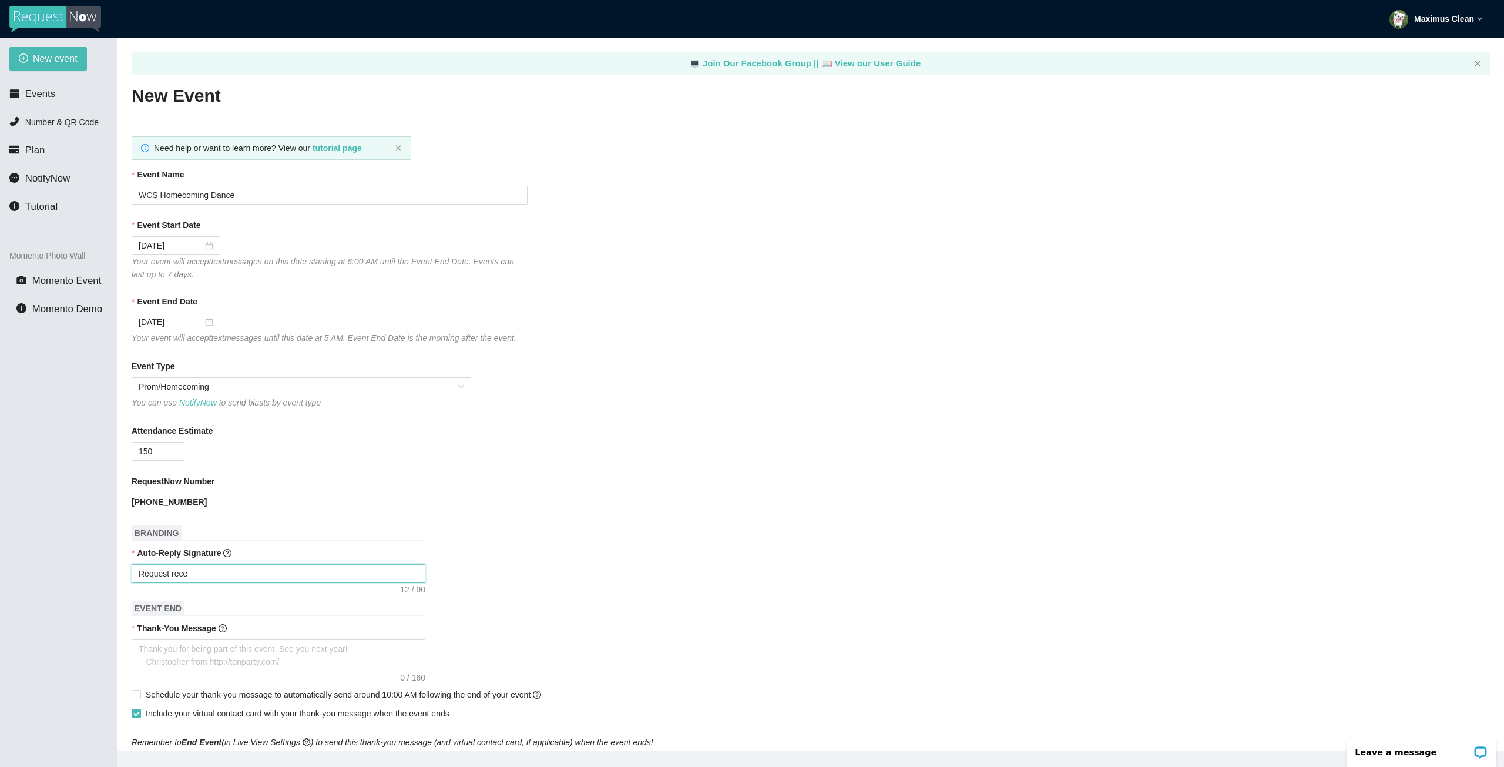
type textarea "Request recei"
type textarea "Request receiv"
type textarea "Request receive"
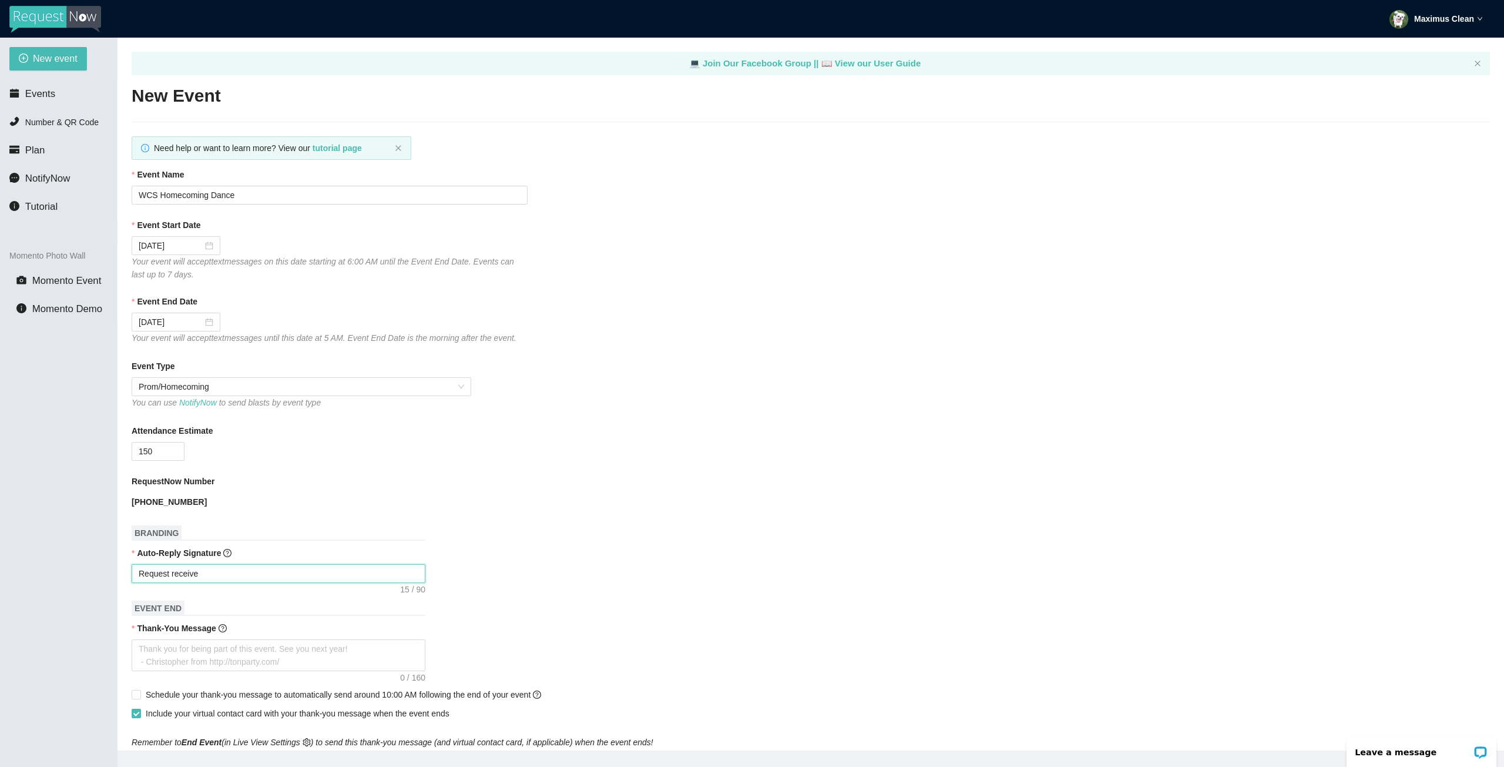
type textarea "Request received"
type textarea "Request received."
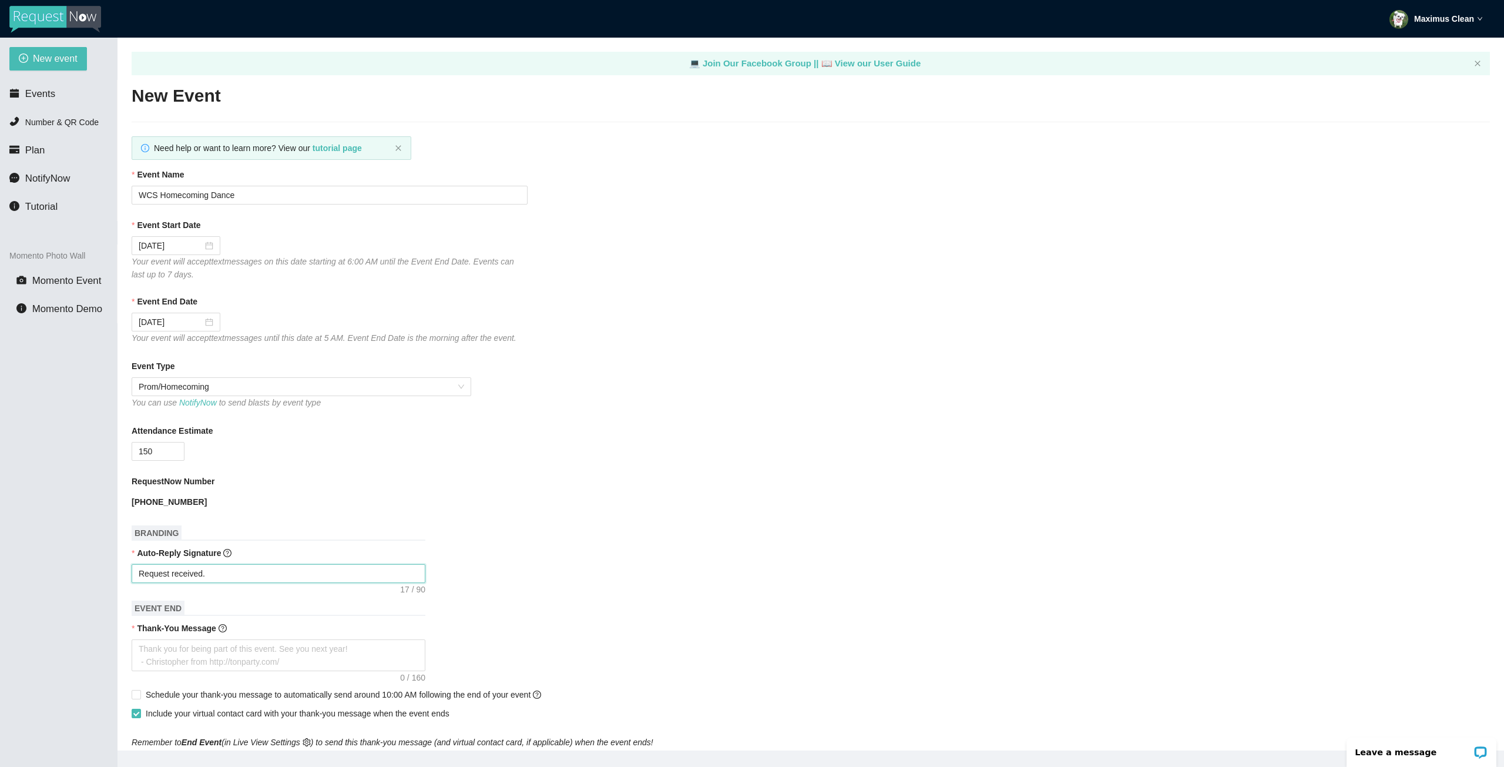
type textarea "Request received."
type textarea "Request received. S"
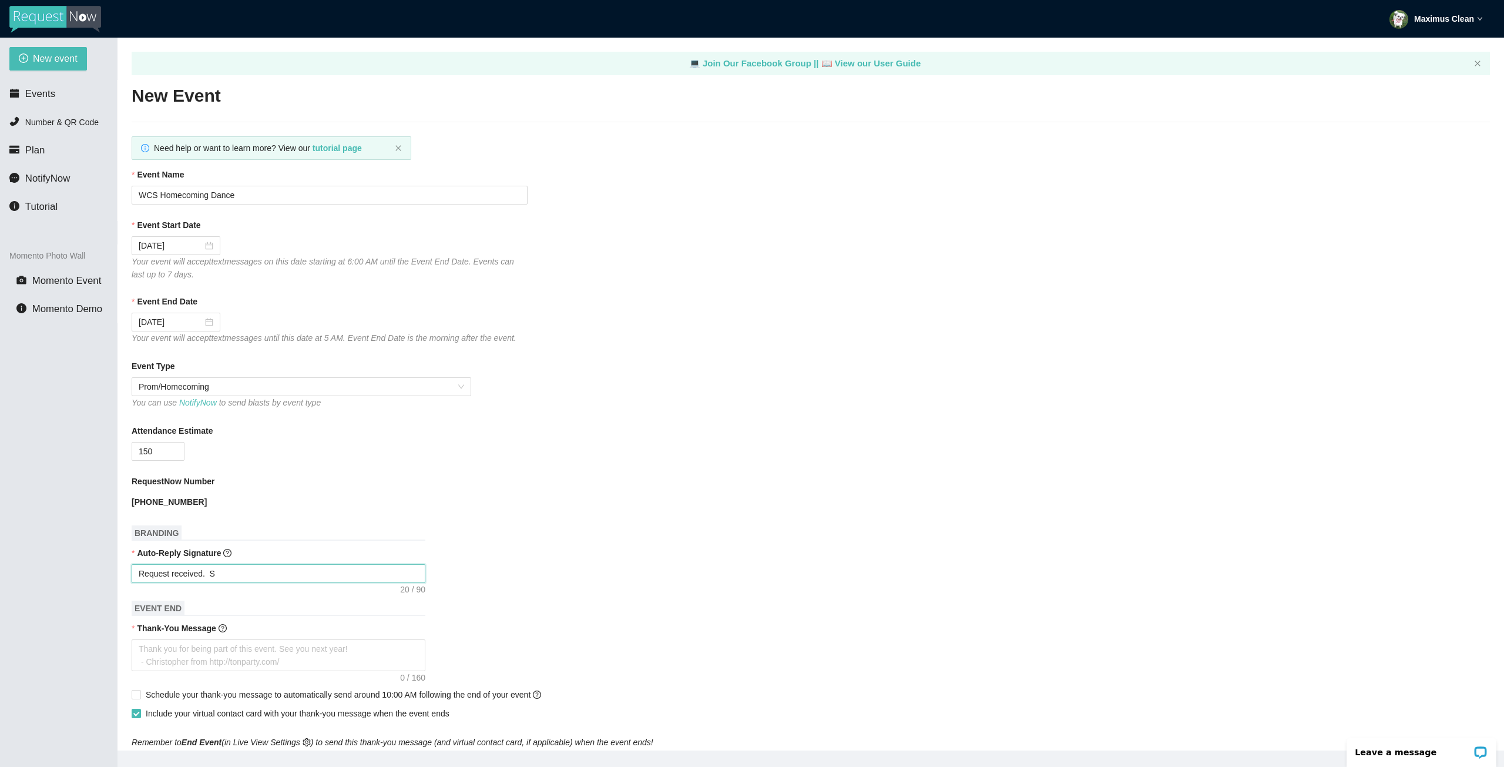
type textarea "Request received."
type textarea "Request received. K"
type textarea "Request received. Ke"
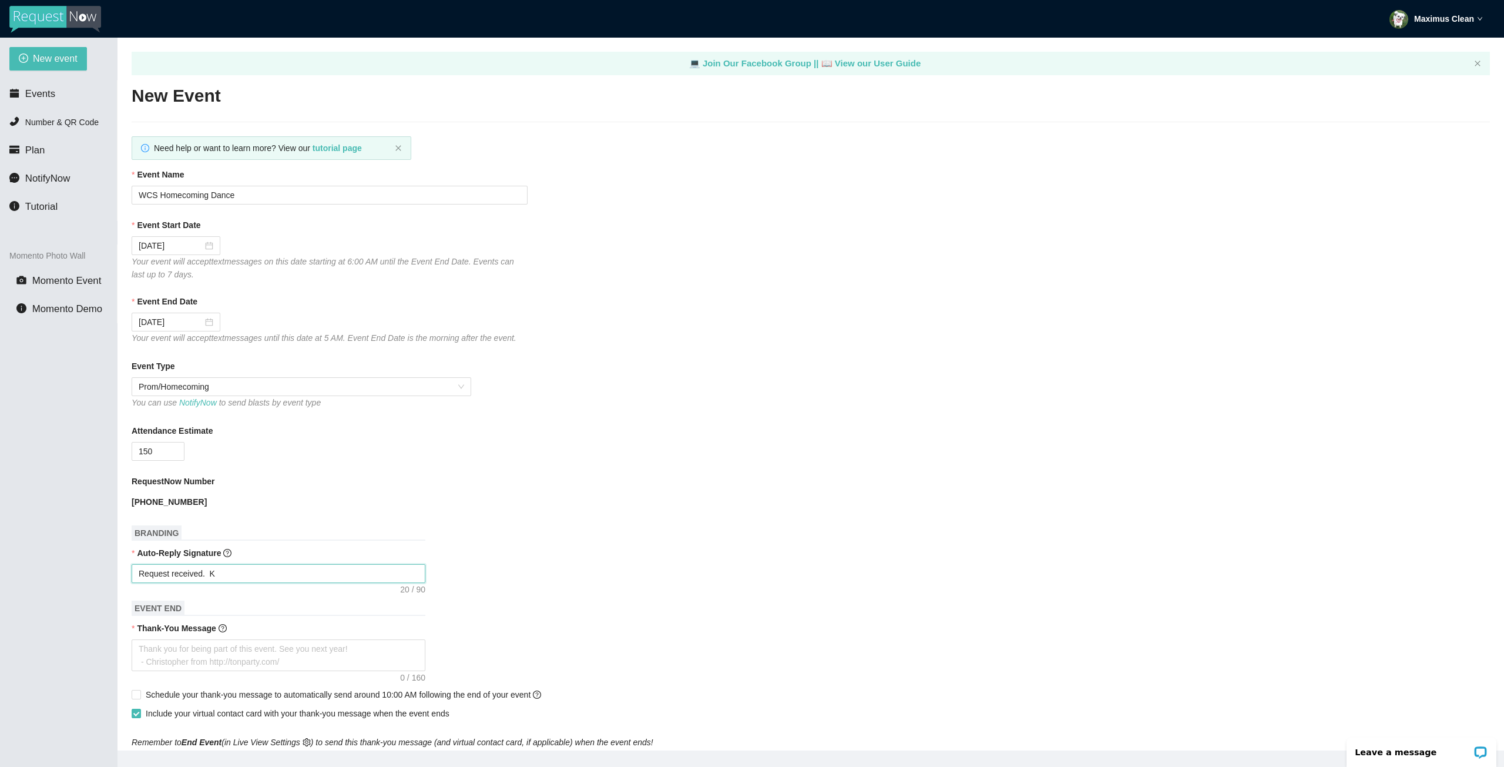
type textarea "Request received. Ke"
type textarea "Request received. Kee"
type textarea "Request received. Keep"
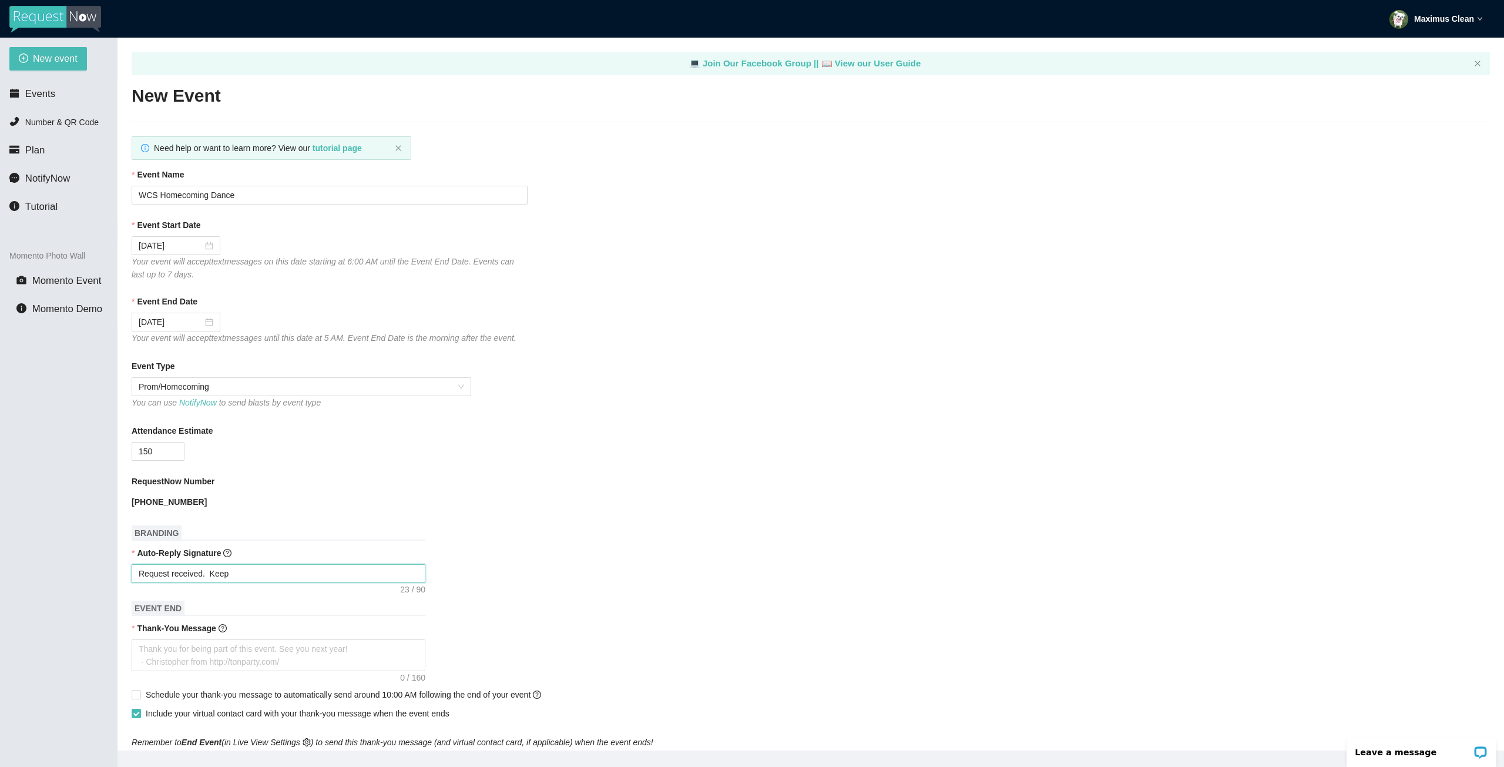
type textarea "Request received. Keep"
type textarea "Request received. Keep d"
type textarea "Request received. Keep da"
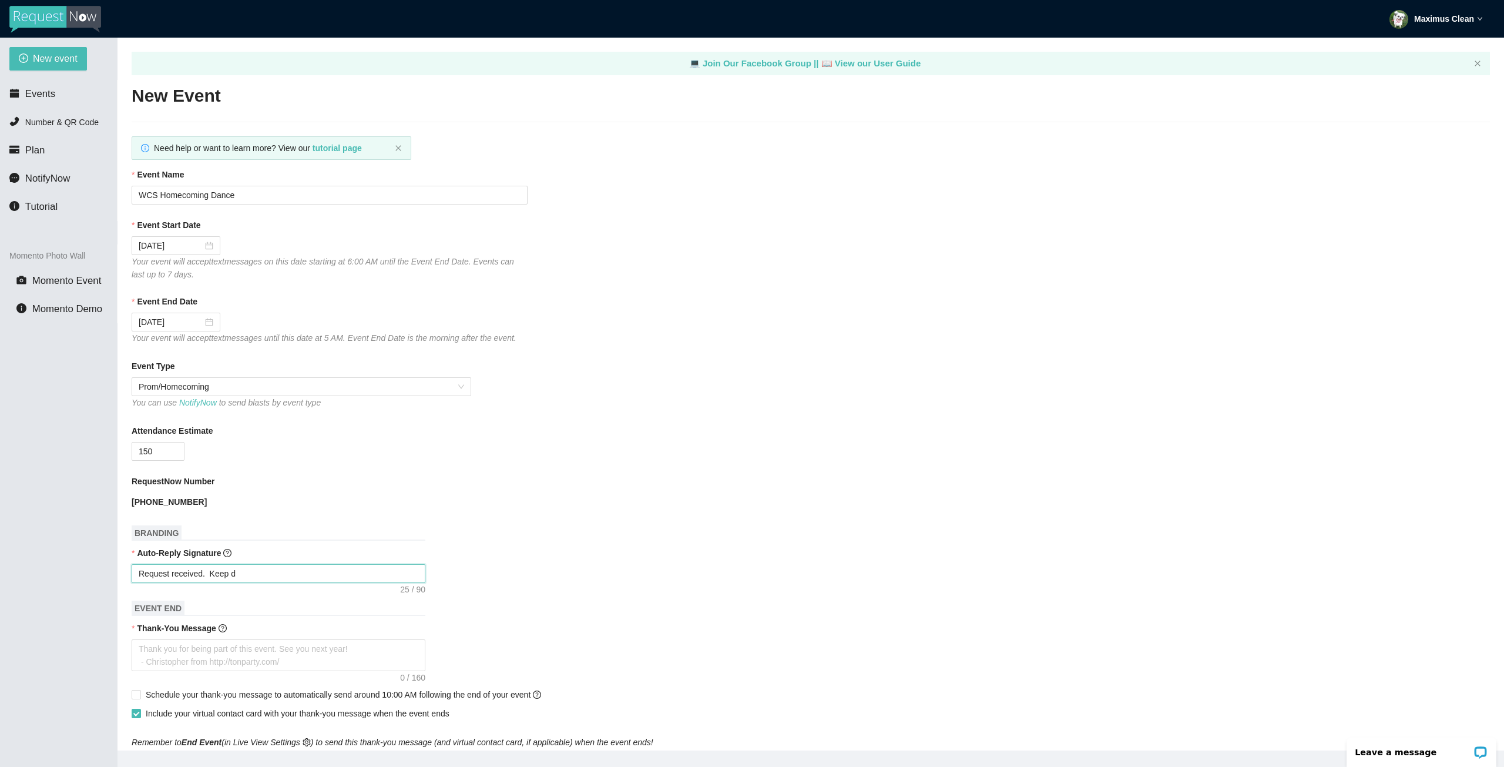
type textarea "Request received. Keep da"
type textarea "Request received. Keep dac"
type textarea "Request received. Keep dacn"
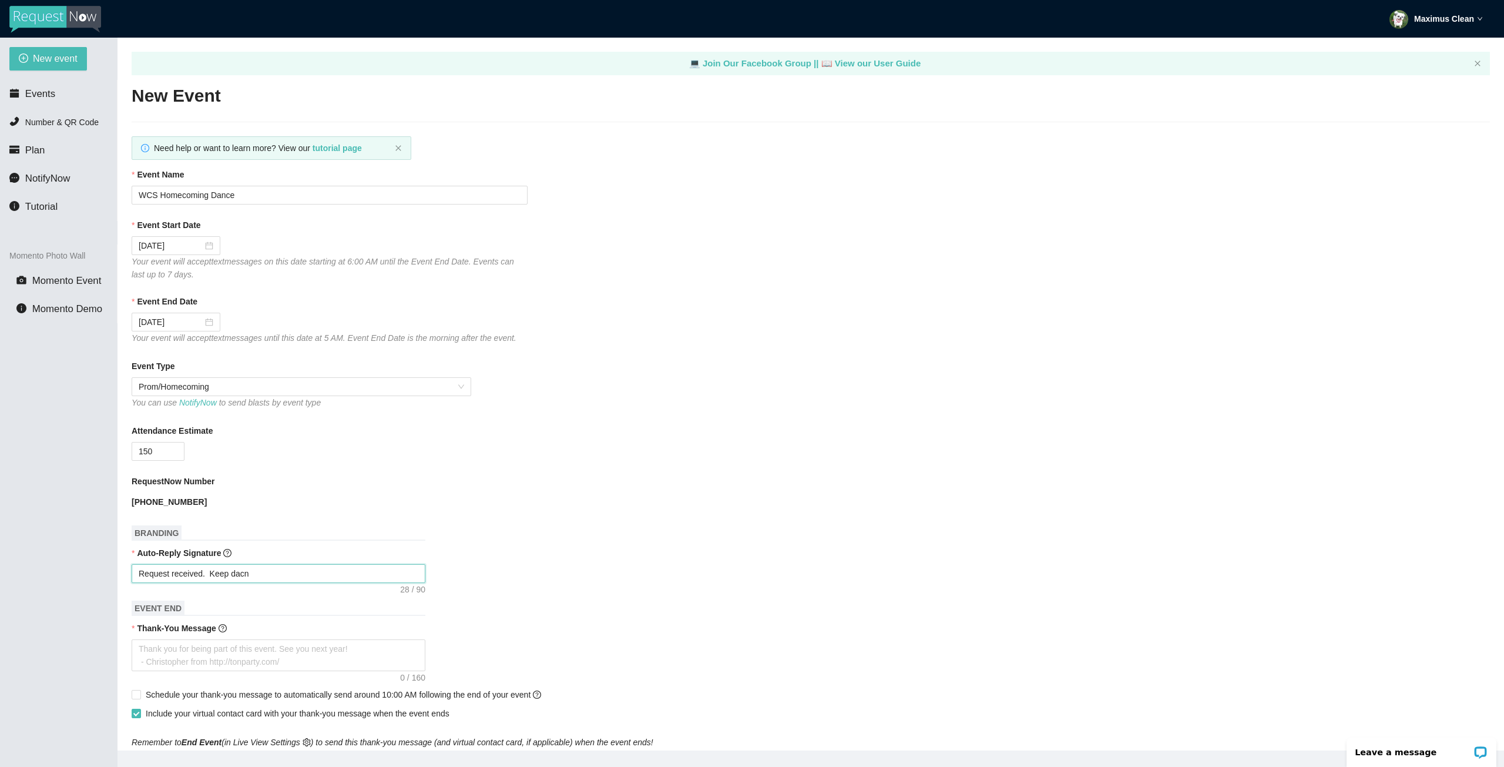
type textarea "Request received. Keep dacni"
type textarea "Request received. Keep dacnin"
type textarea "Request received. Keep dacning"
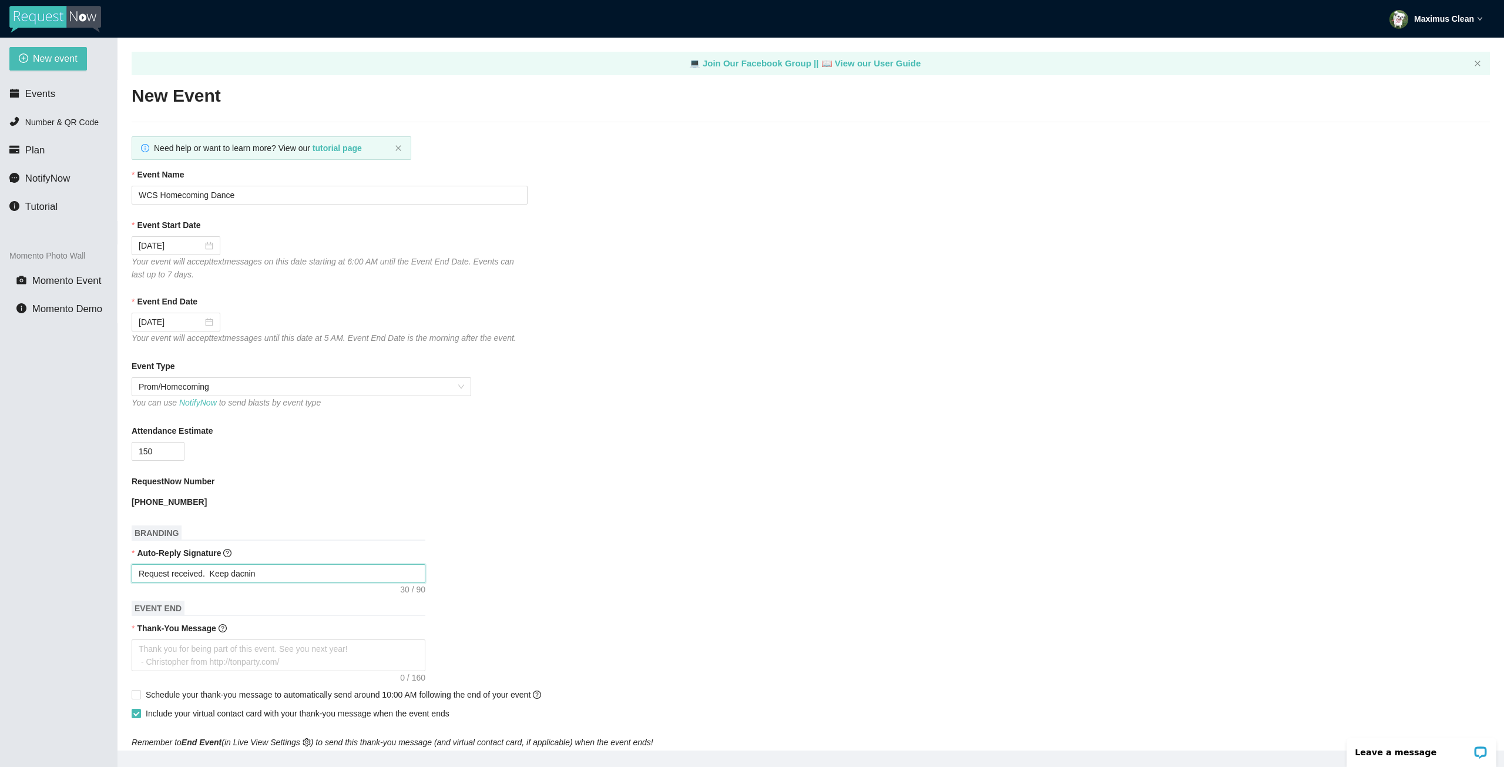
type textarea "Request received. Keep dacning"
type textarea "Request received. Keep dacnin"
type textarea "Request received. Keep dacni"
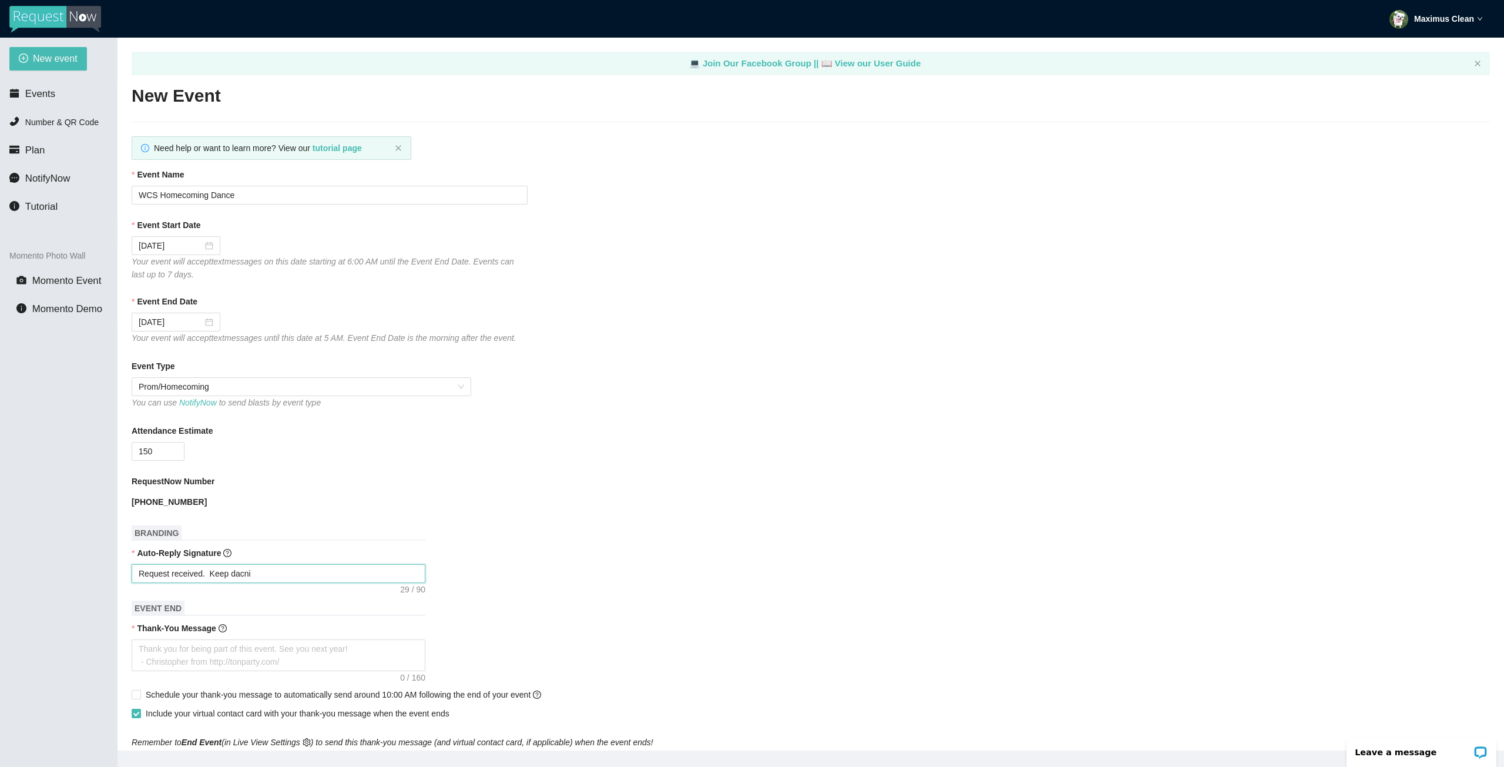
type textarea "Request received. Keep dacn"
type textarea "Request received. Keep dac"
type textarea "Request received. Keep da"
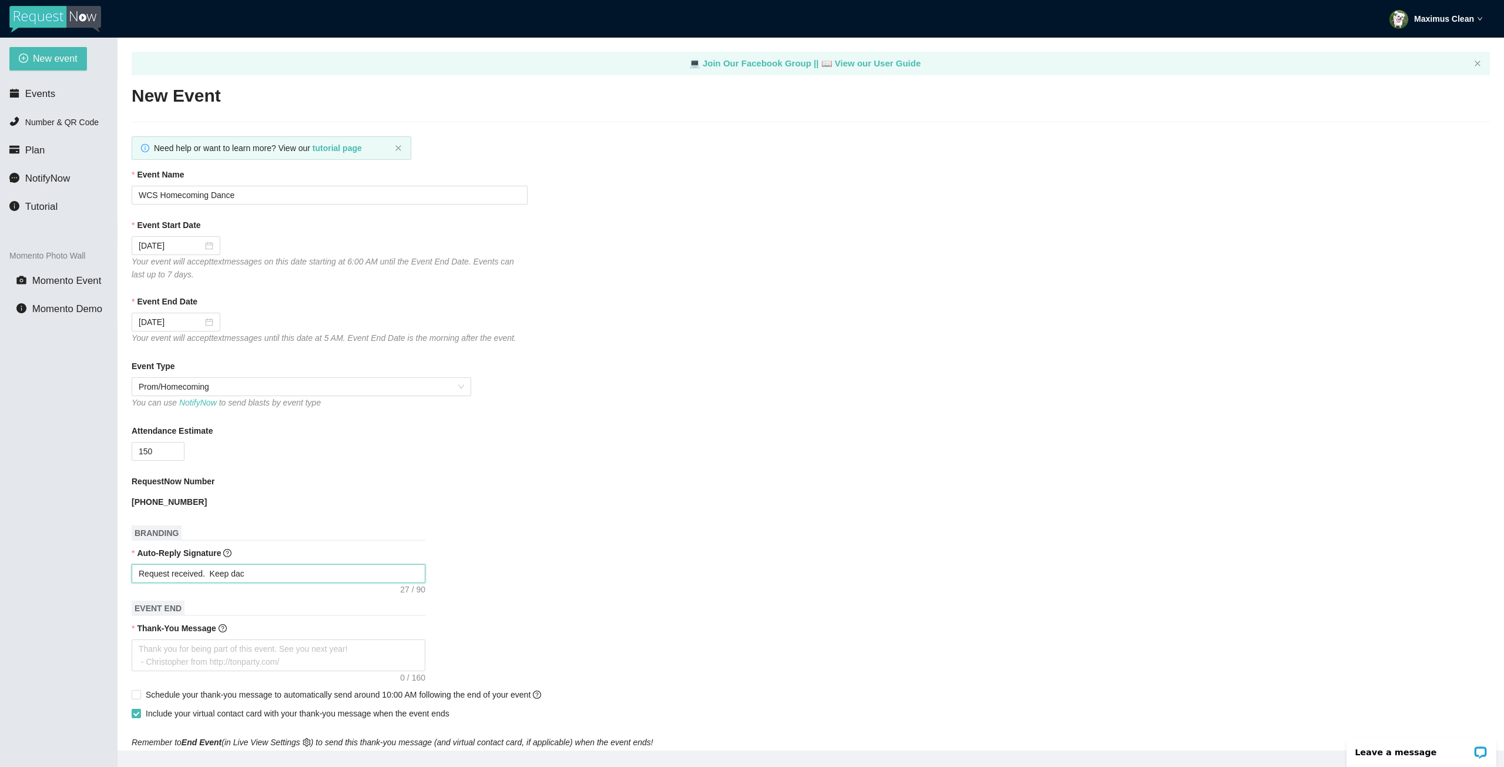
type textarea "Request received. Keep da"
type textarea "Request received. Keep dan"
type textarea "Request received. Keep dand"
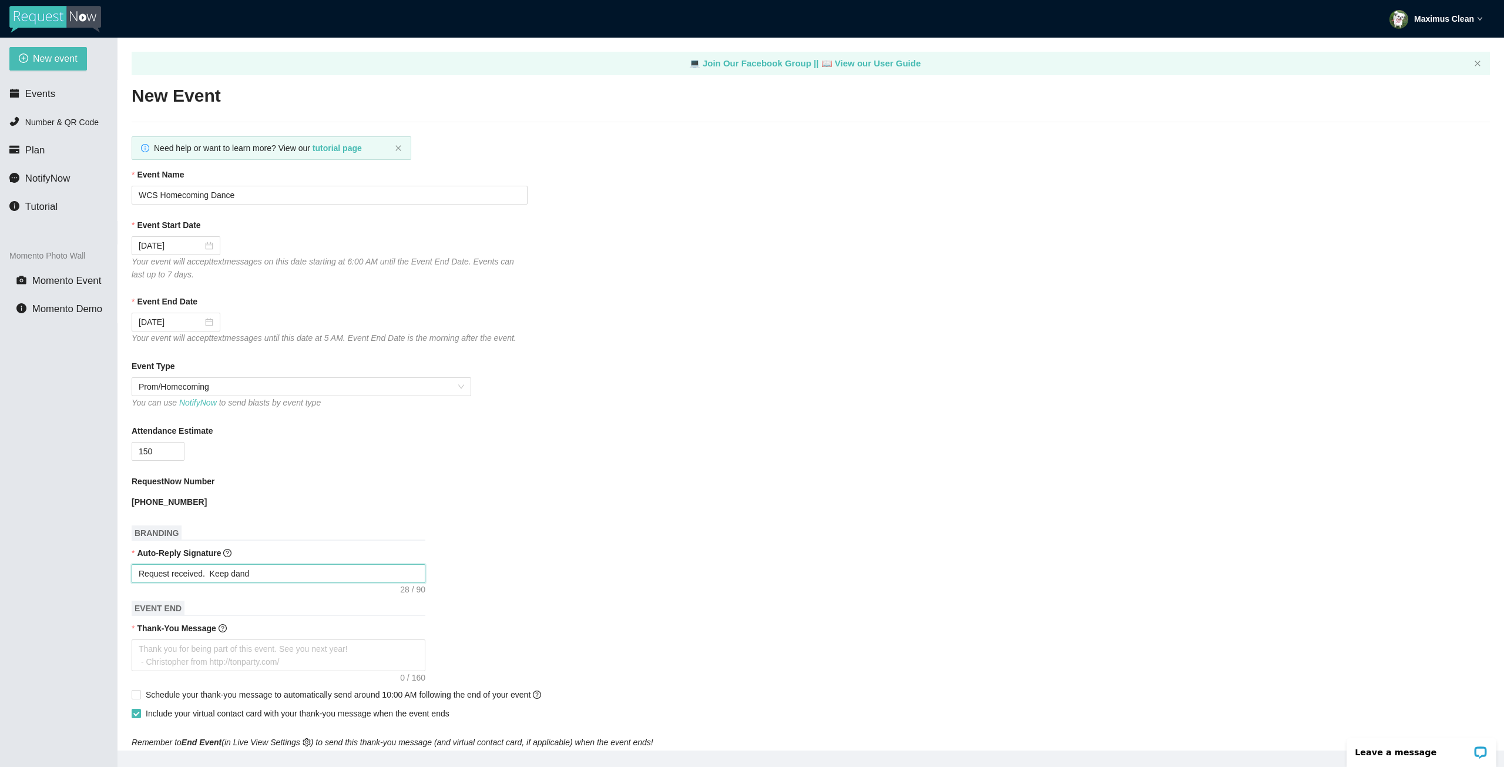
type textarea "Request received. Keep dan"
type textarea "Request received. Keep danc"
type textarea "Request received. Keep danci"
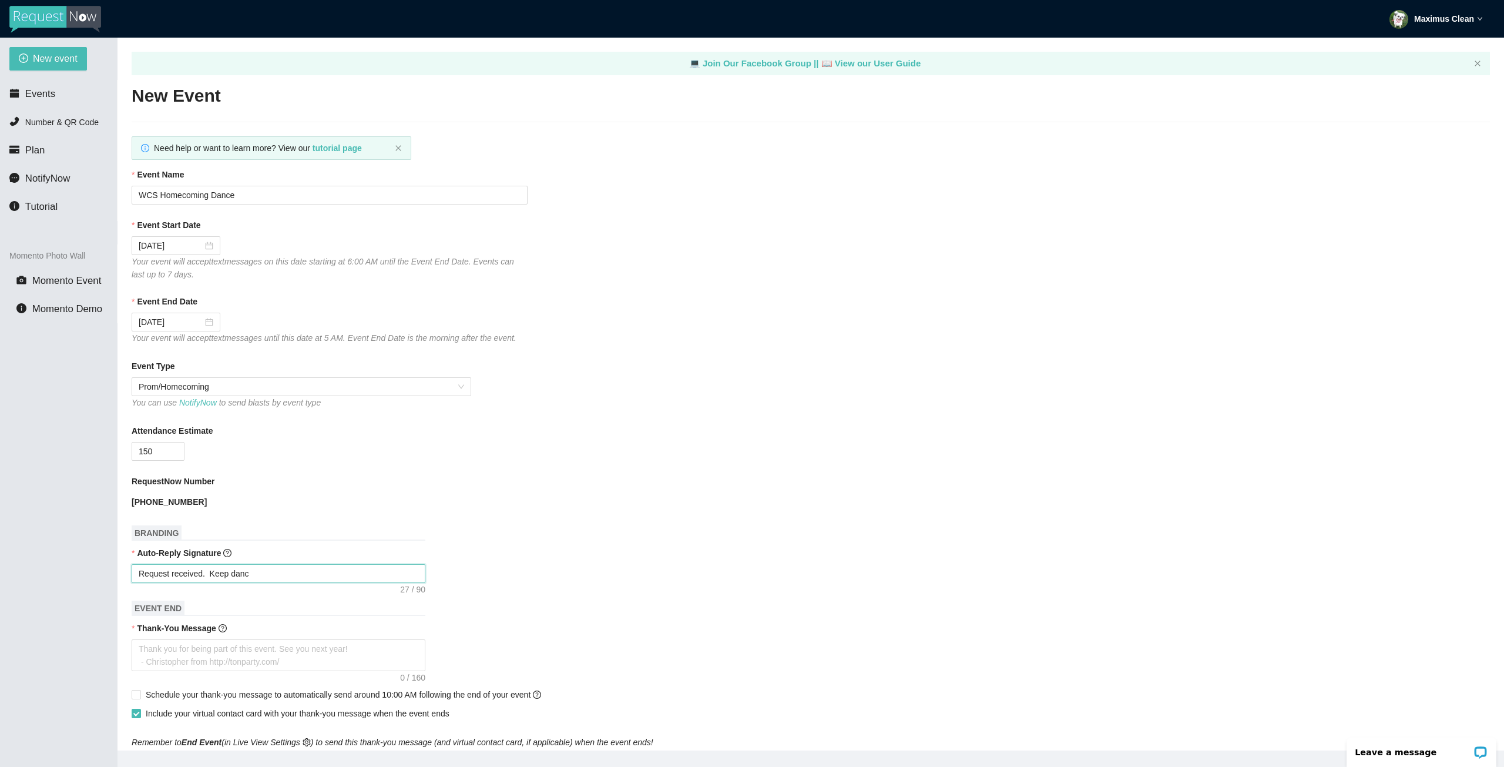
type textarea "Request received. Keep danci"
type textarea "Request received. Keep dancin"
type textarea "Request received. Keep dancing"
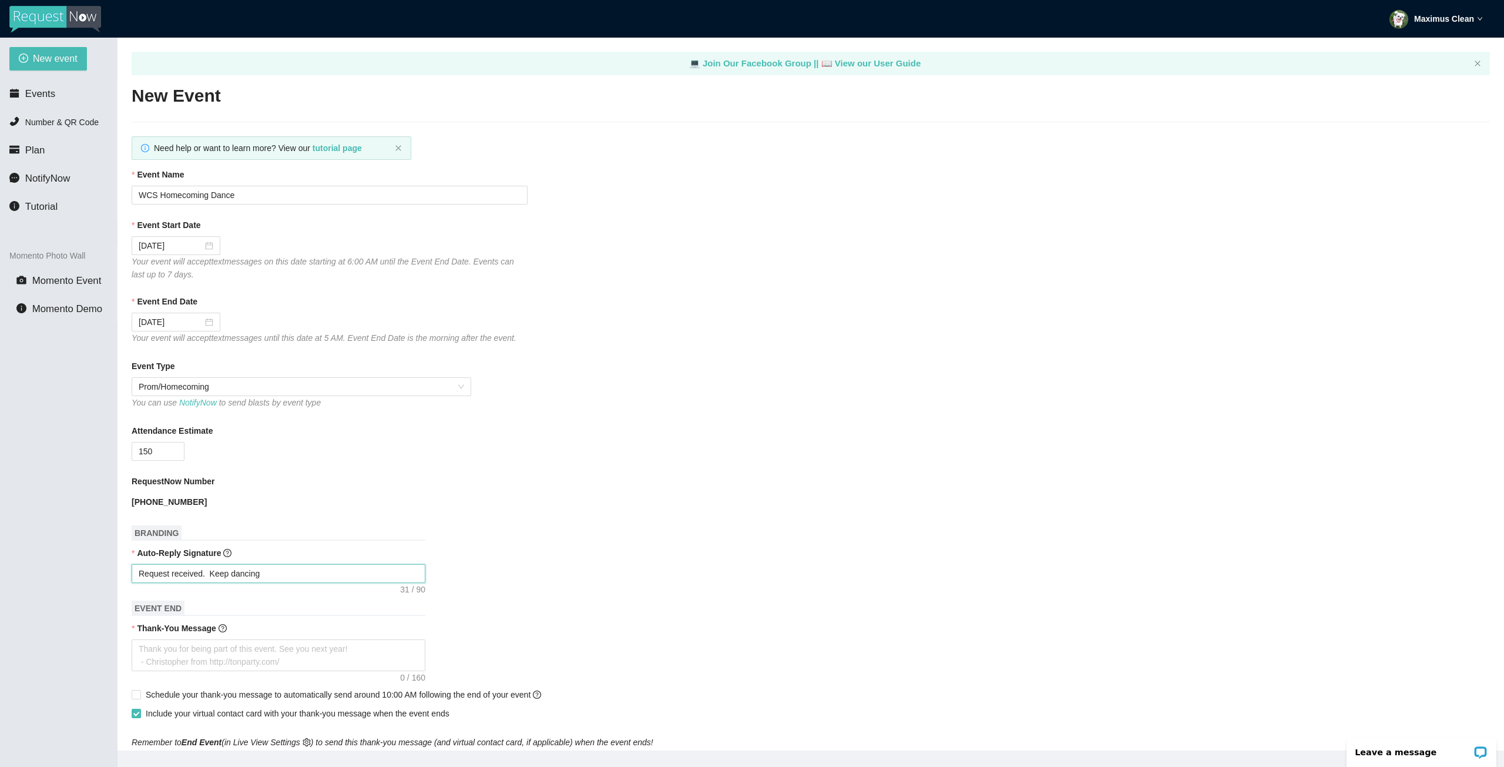
type textarea "Request received. Keep dancing!"
click at [175, 645] on textarea "Thank-You Message" at bounding box center [279, 655] width 294 height 32
type textarea "T"
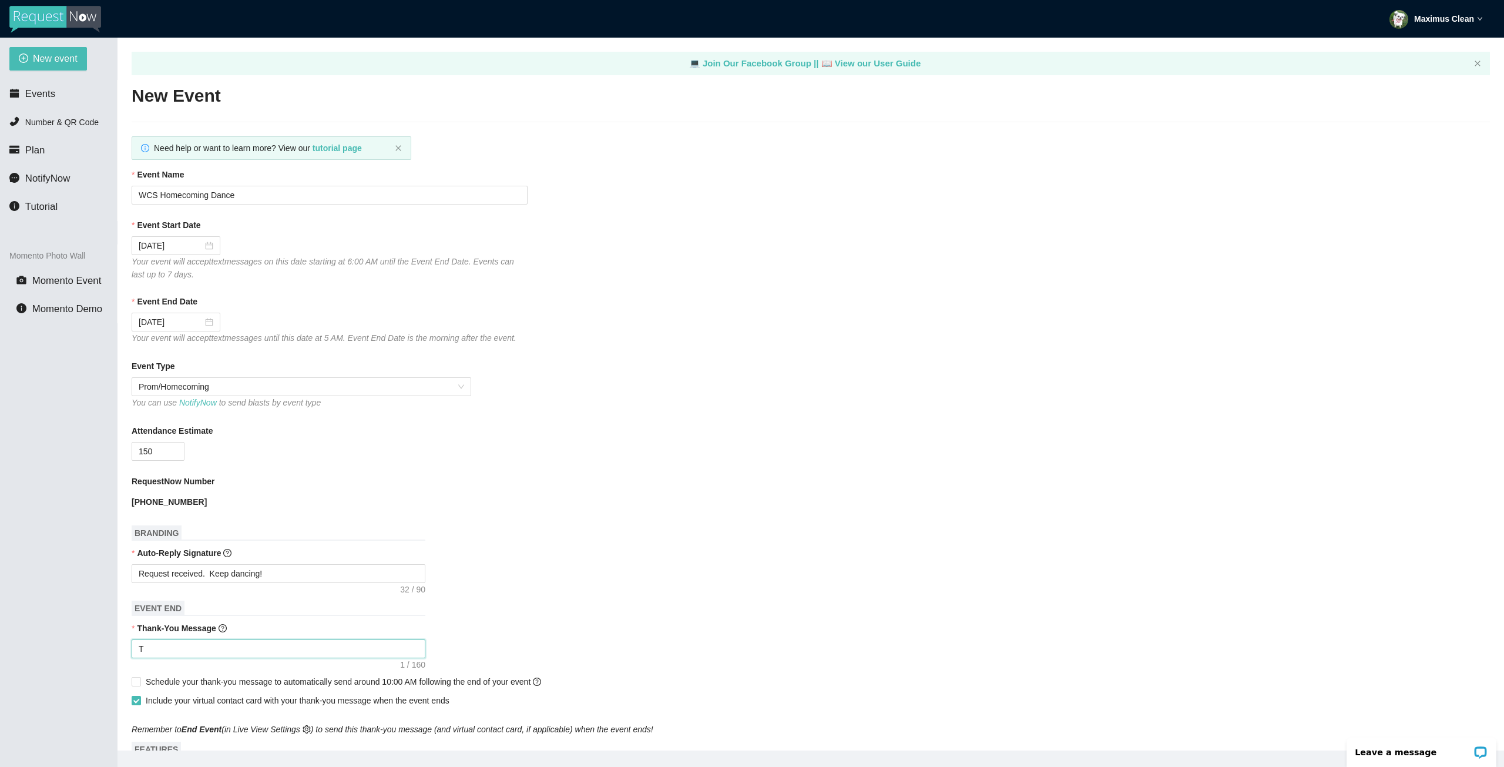
type textarea "Th"
type textarea "Tha"
type textarea "Than"
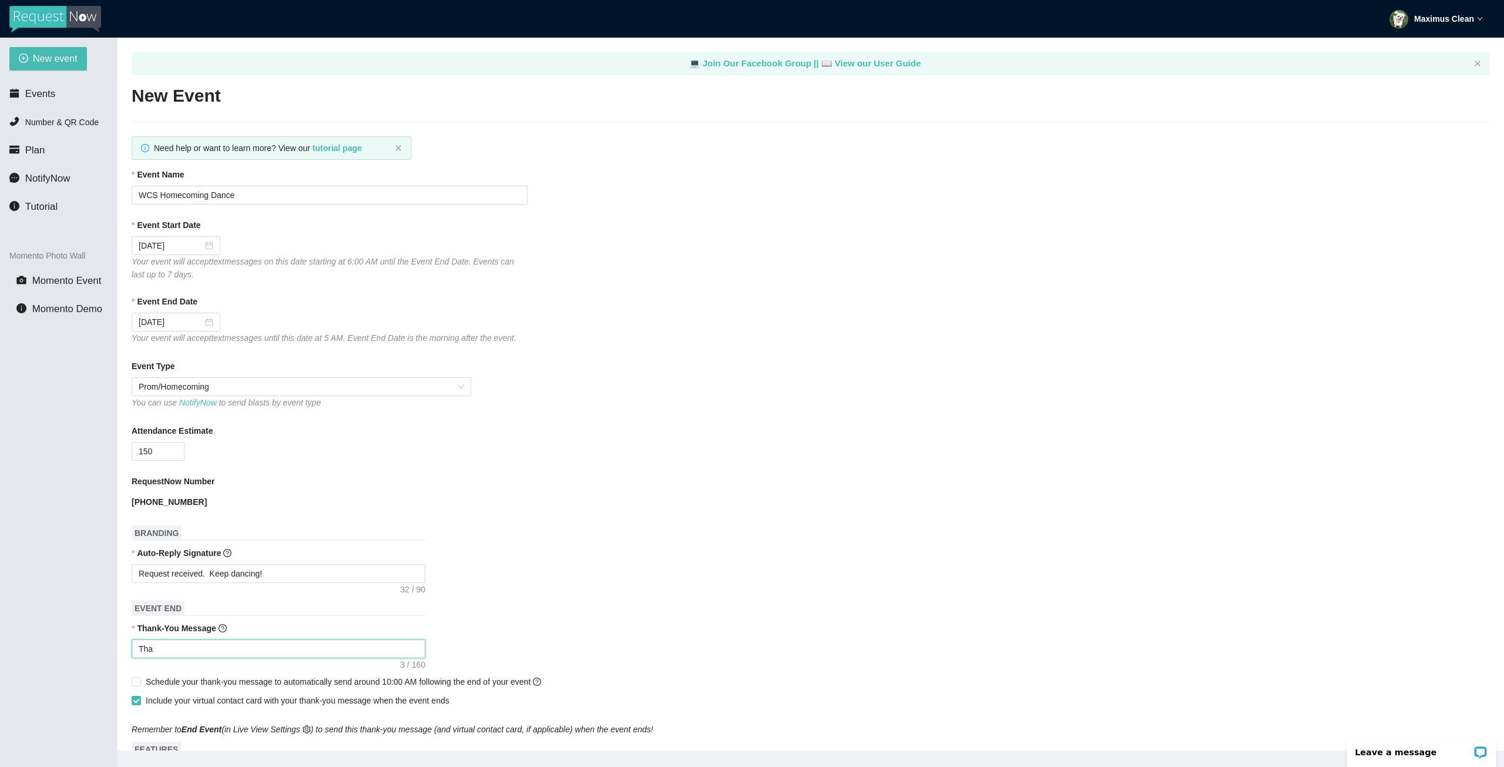
type textarea "Than"
type textarea "Thank"
type textarea "Thanks"
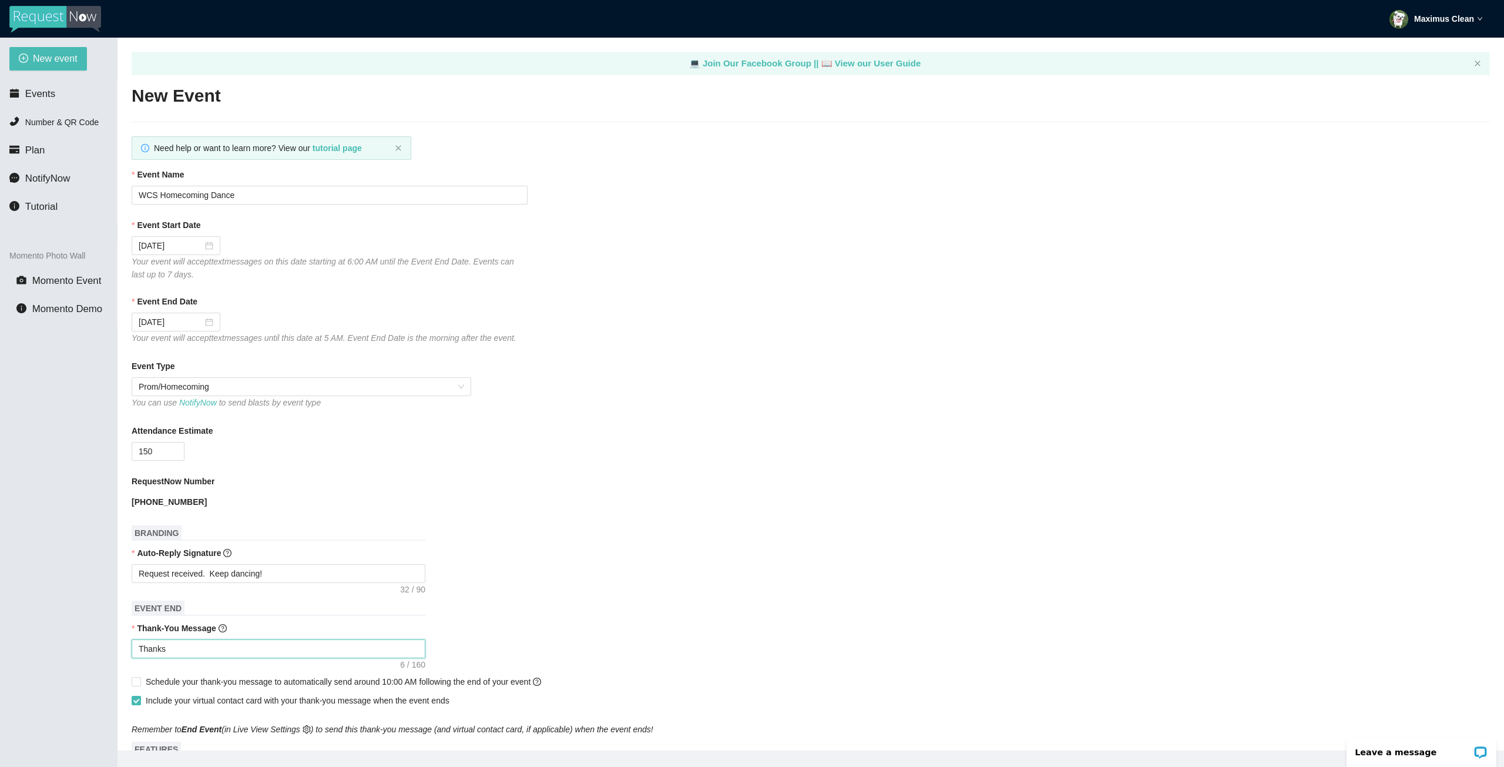
type textarea "Thanks"
type textarea "Thanks f"
type textarea "Thanks fo"
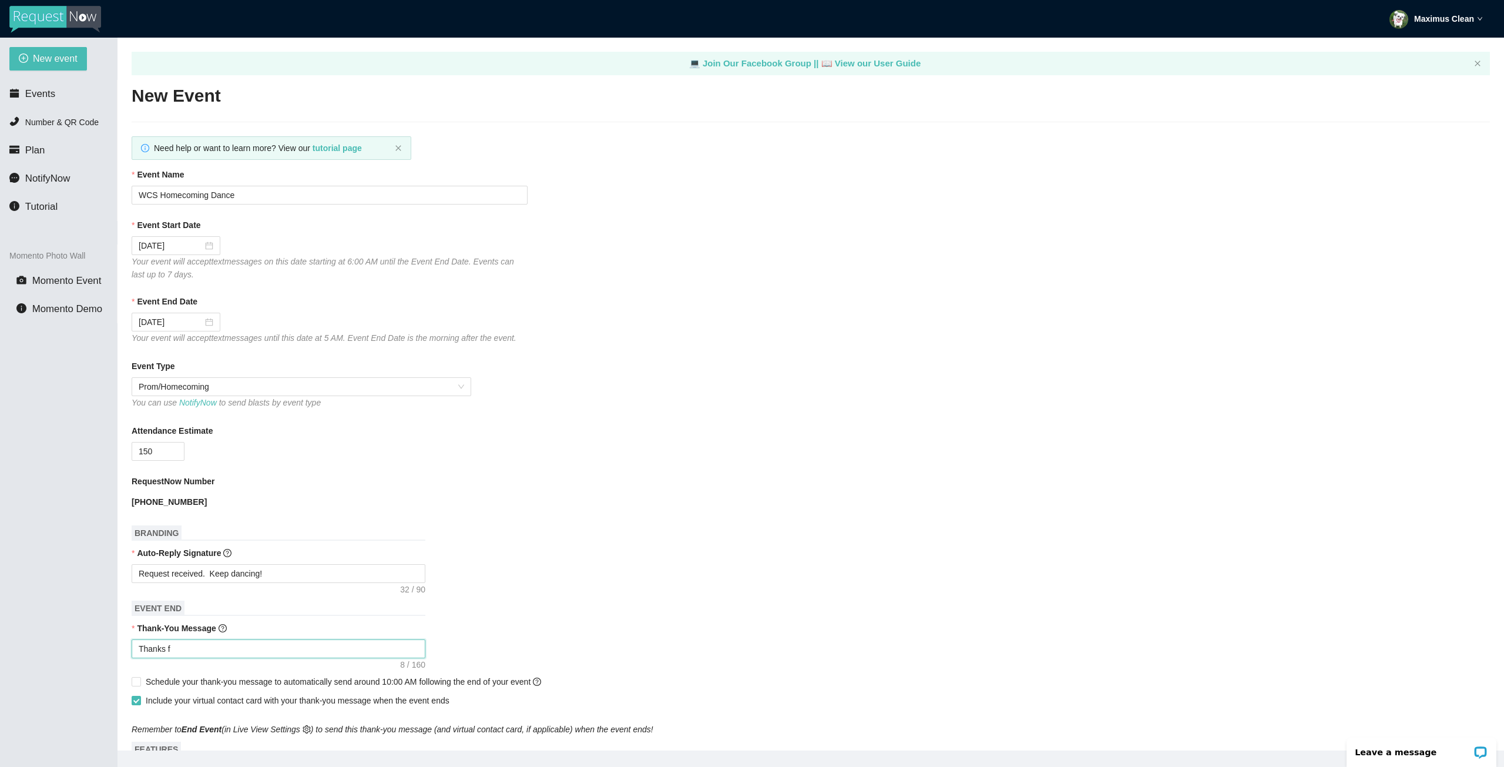
type textarea "Thanks fo"
type textarea "Thanks for"
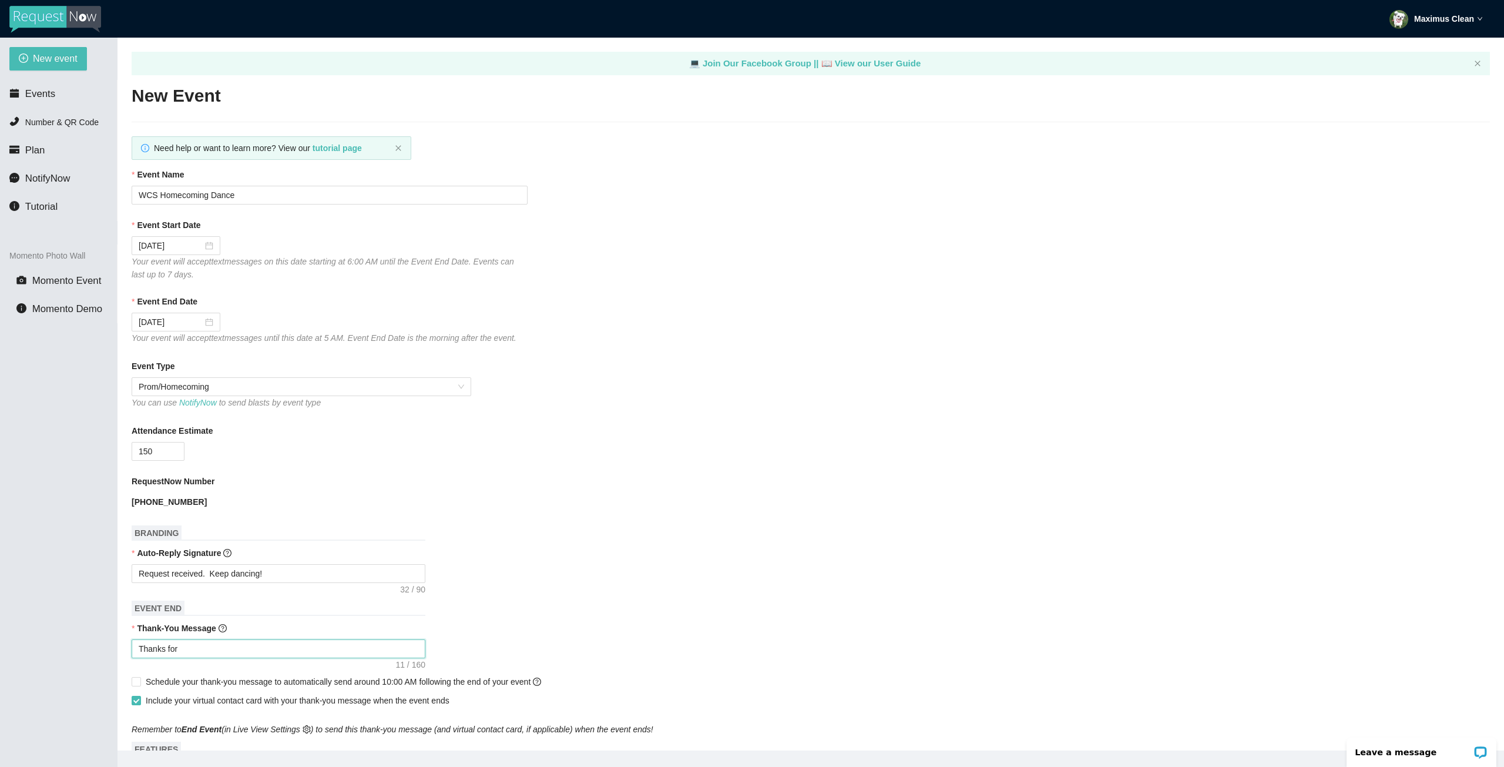
type textarea "Thanks for c"
type textarea "Thanks for co"
type textarea "Thanks for com"
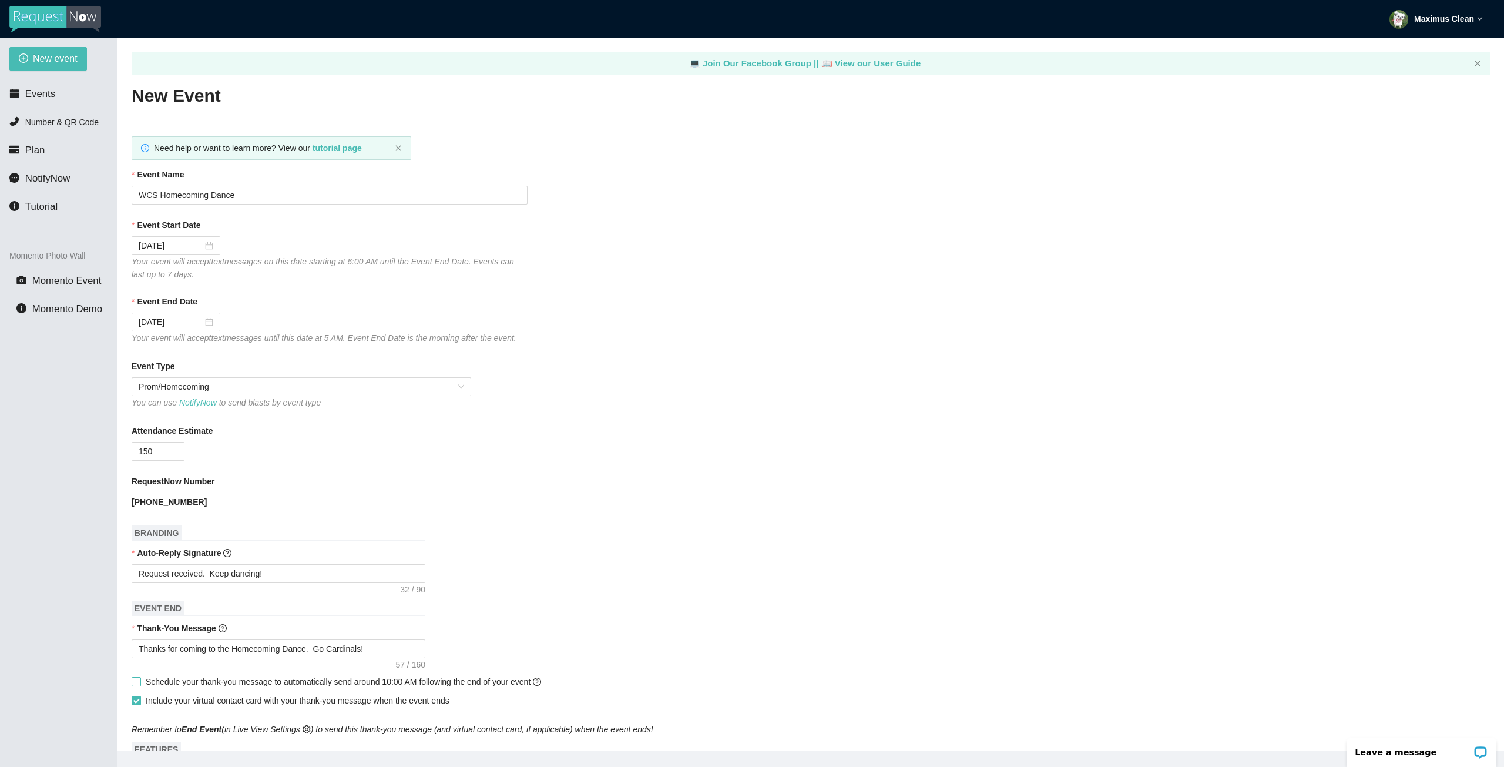
click at [134, 682] on input "Schedule your thank-you message to automatically send around 10:00 AM following…" at bounding box center [136, 681] width 8 height 8
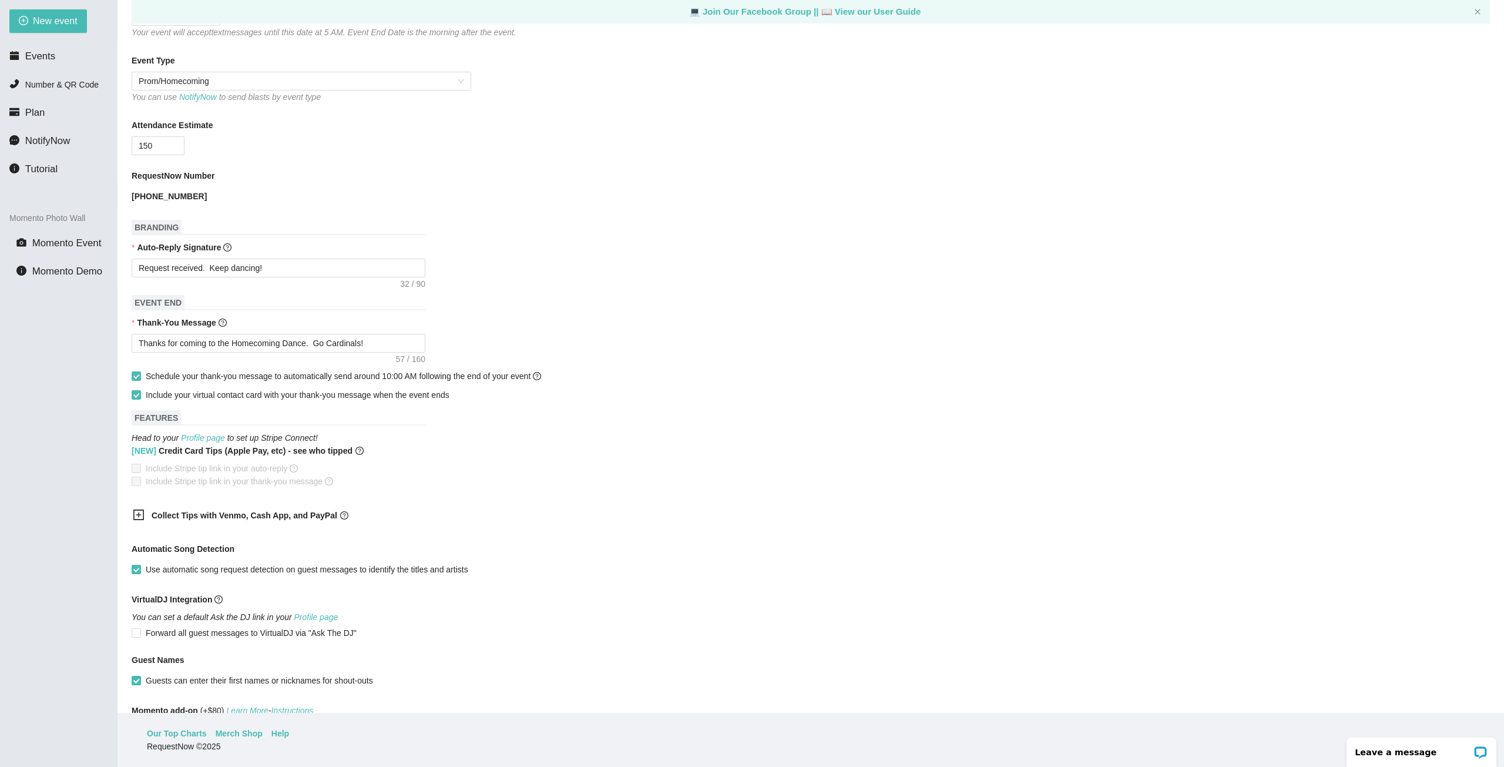
scroll to position [372, 0]
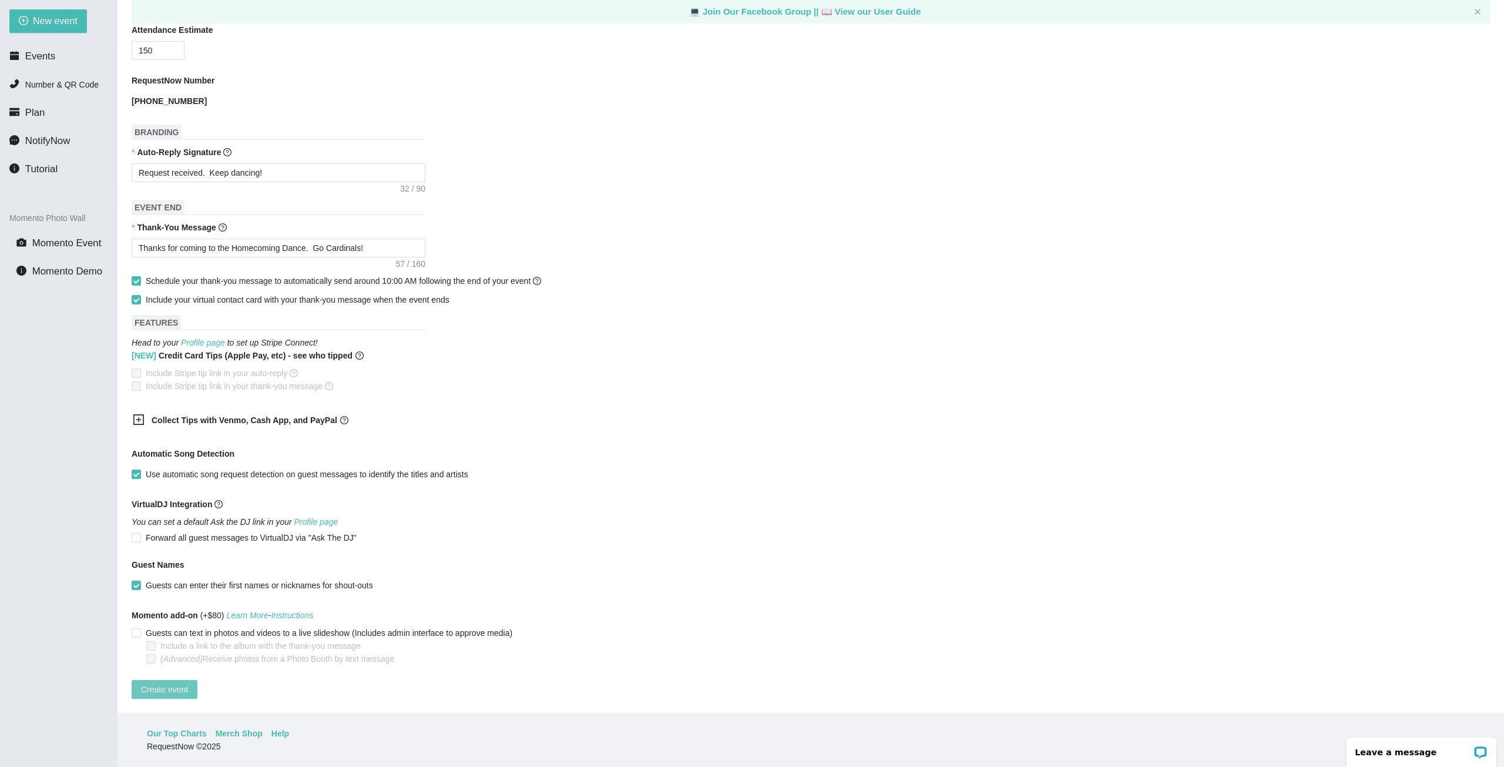
click at [145, 685] on span "Create event" at bounding box center [164, 689] width 47 height 13
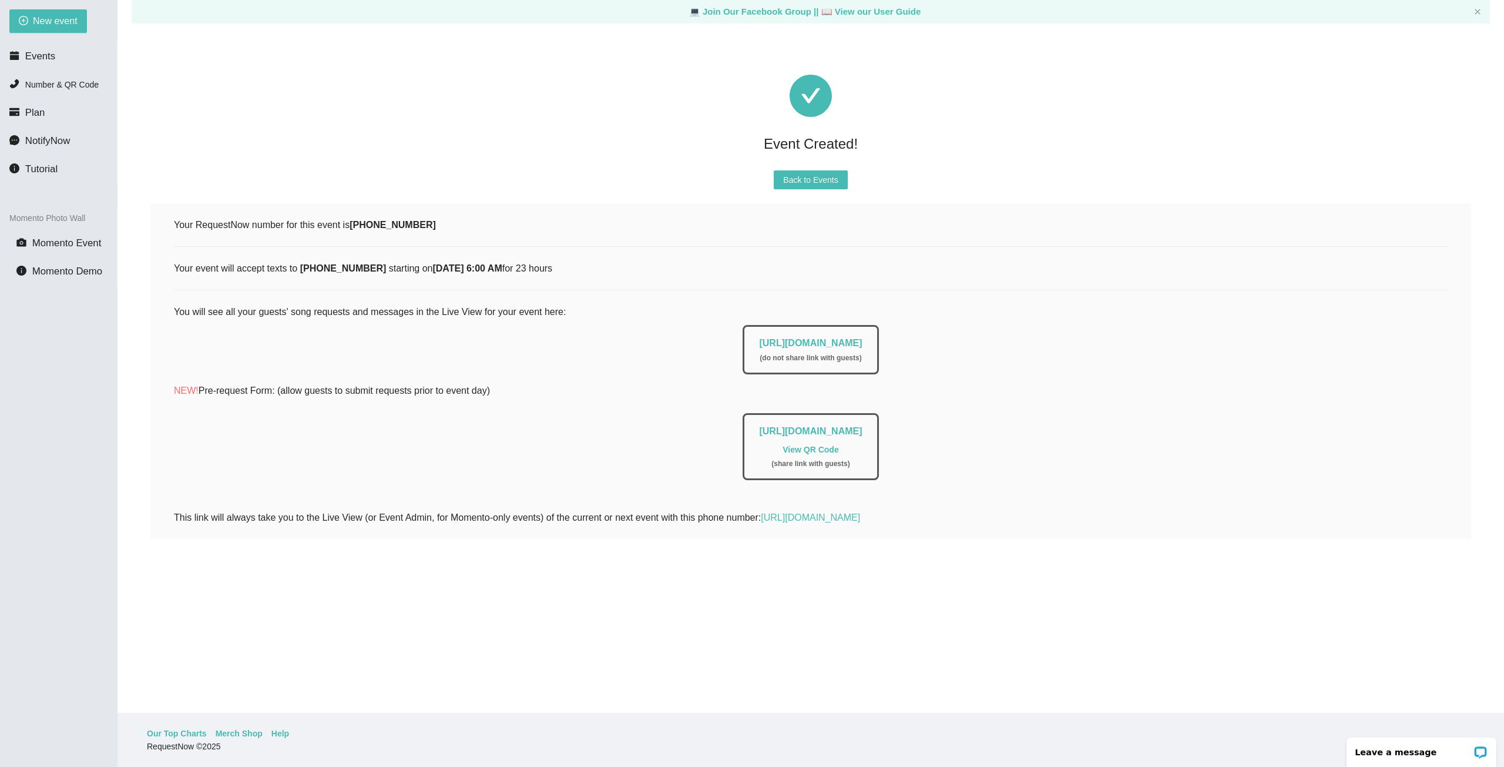
scroll to position [0, 0]
drag, startPoint x: 997, startPoint y: 431, endPoint x: 623, endPoint y: 436, distance: 374.3
click at [743, 436] on div "https://app.requestnow.io/add-requests/5ca06b13-5c4b-4698-a1f0-d9237261ff72 Vie…" at bounding box center [811, 446] width 136 height 67
copy link "https://app.requestnow.io/add-requests/5ca06b13-5c4b-4698-a1f0-d9237261ff72"
click at [805, 450] on link "View QR Code" at bounding box center [811, 449] width 56 height 9
